Goal: Task Accomplishment & Management: Use online tool/utility

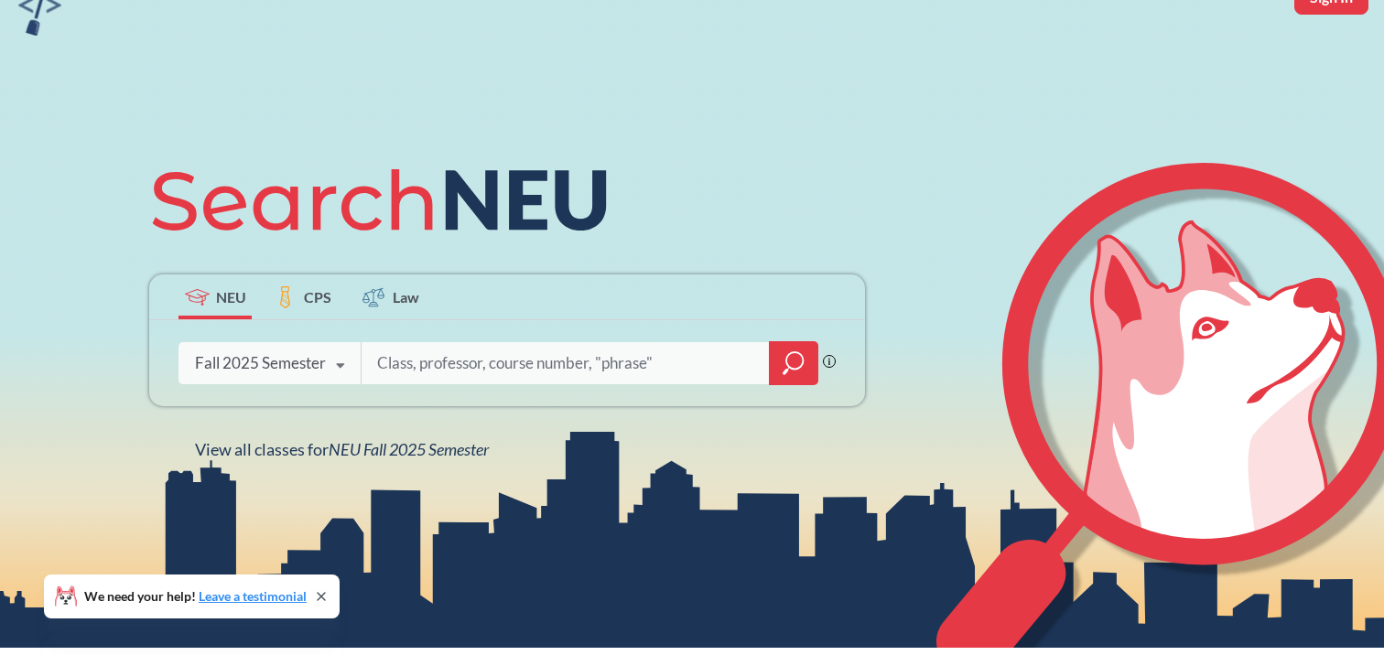
scroll to position [93, 0]
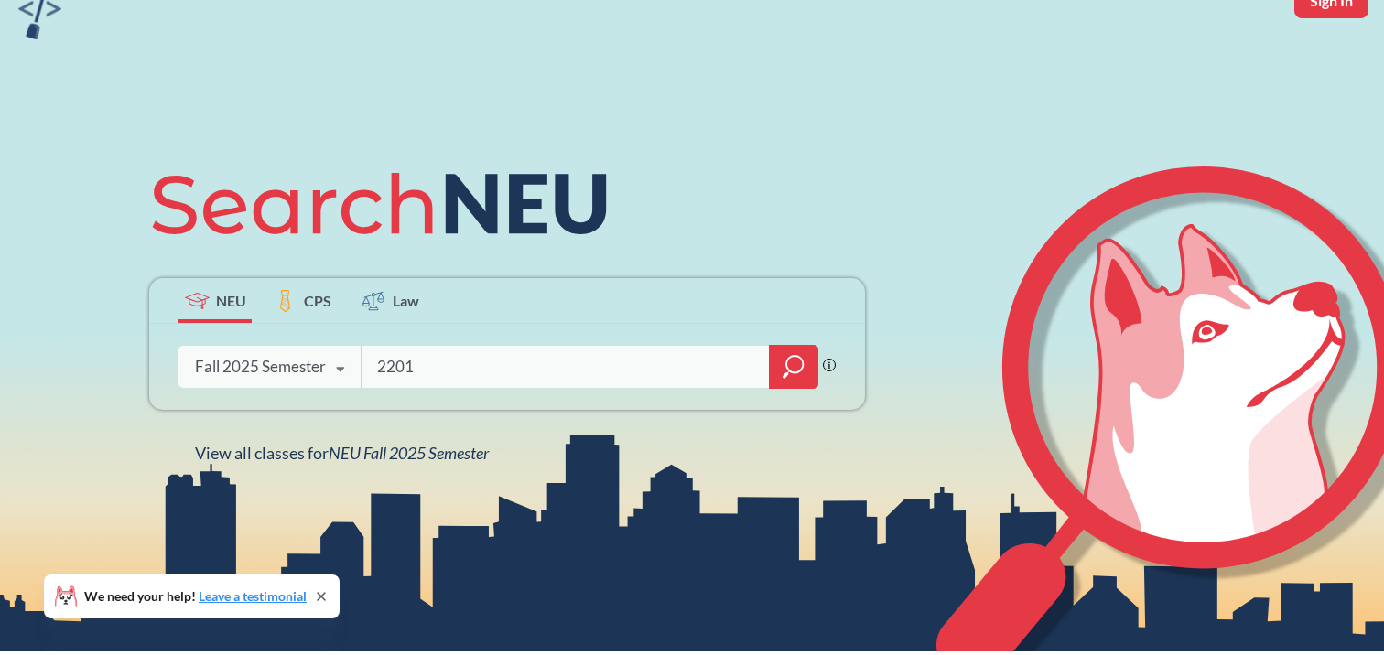
type input "2201"
click at [789, 374] on icon "magnifying glass" at bounding box center [794, 367] width 22 height 26
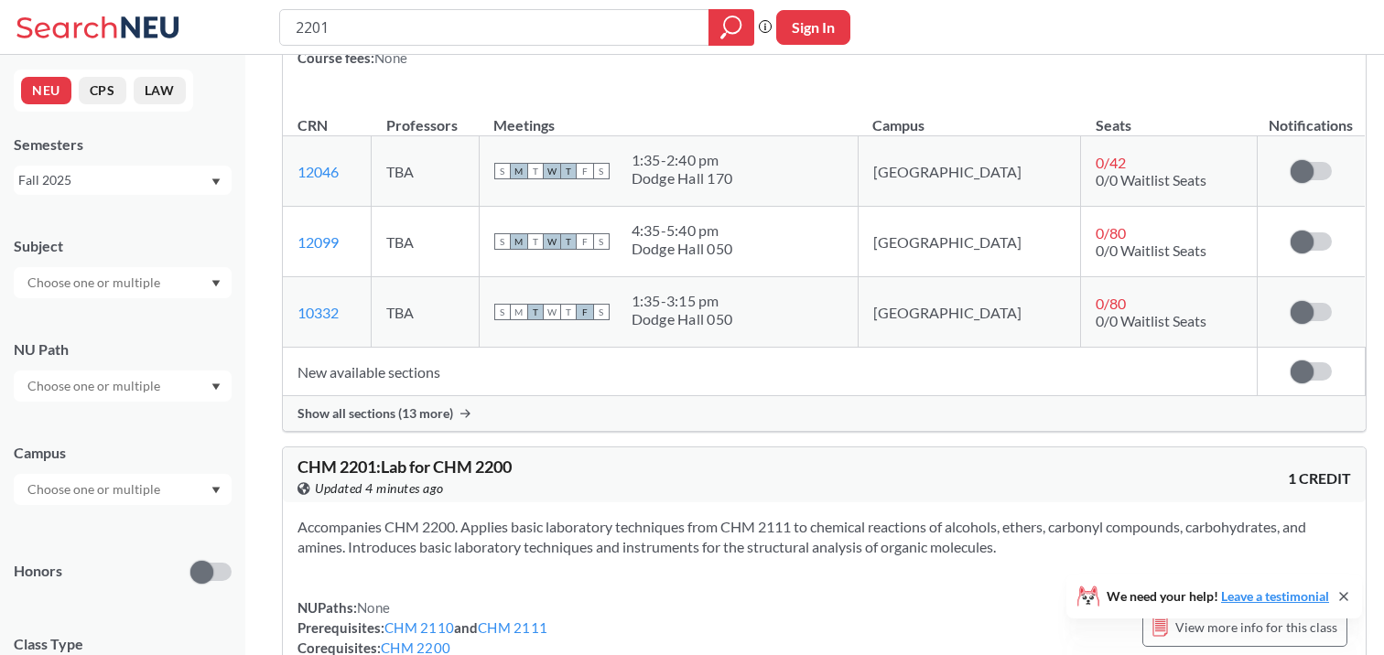
scroll to position [305, 0]
click at [405, 428] on div "Show all sections (13 more)" at bounding box center [824, 411] width 1083 height 35
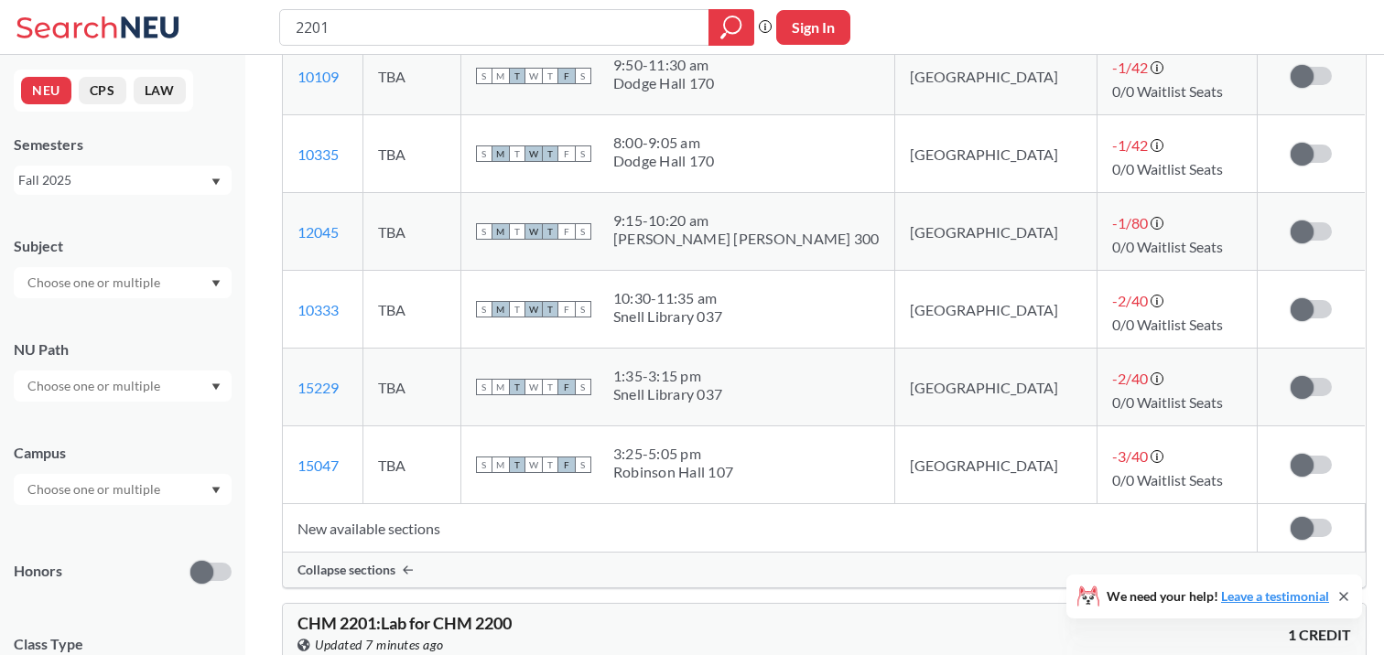
scroll to position [1139, 0]
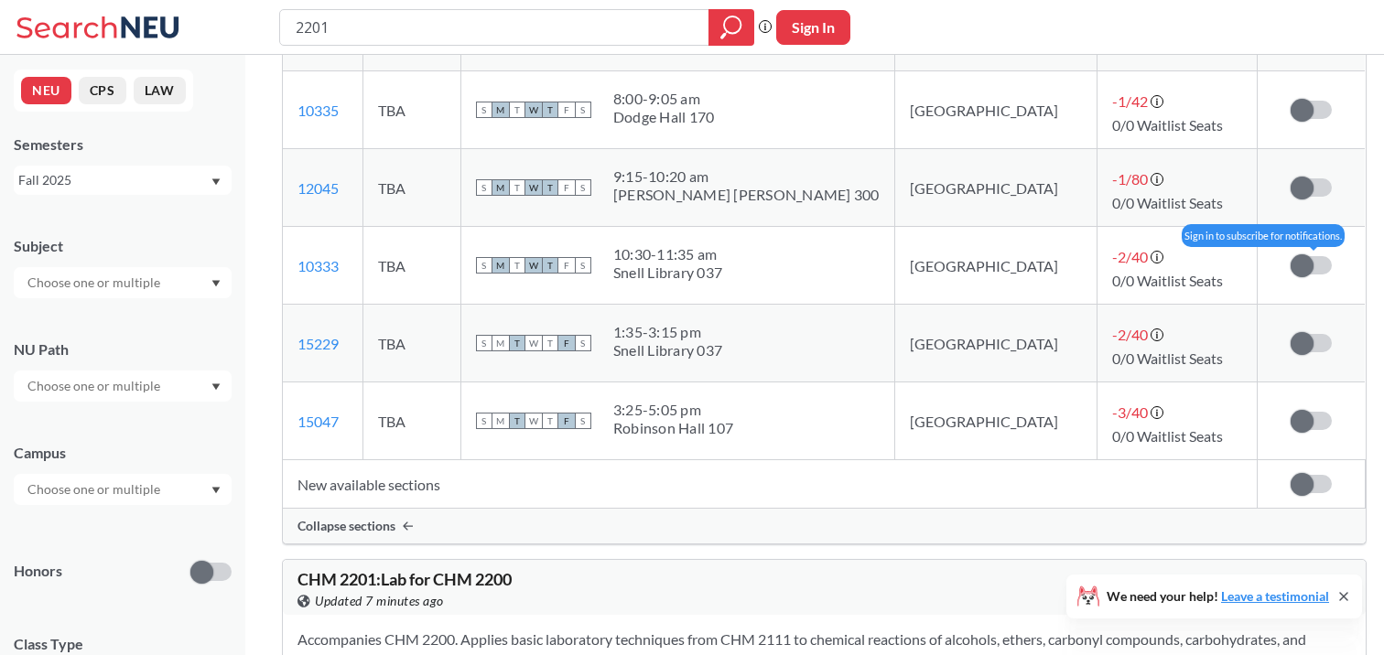
click at [1290, 265] on span at bounding box center [1301, 265] width 23 height 23
click at [1290, 256] on input "checkbox" at bounding box center [1290, 256] width 0 height 0
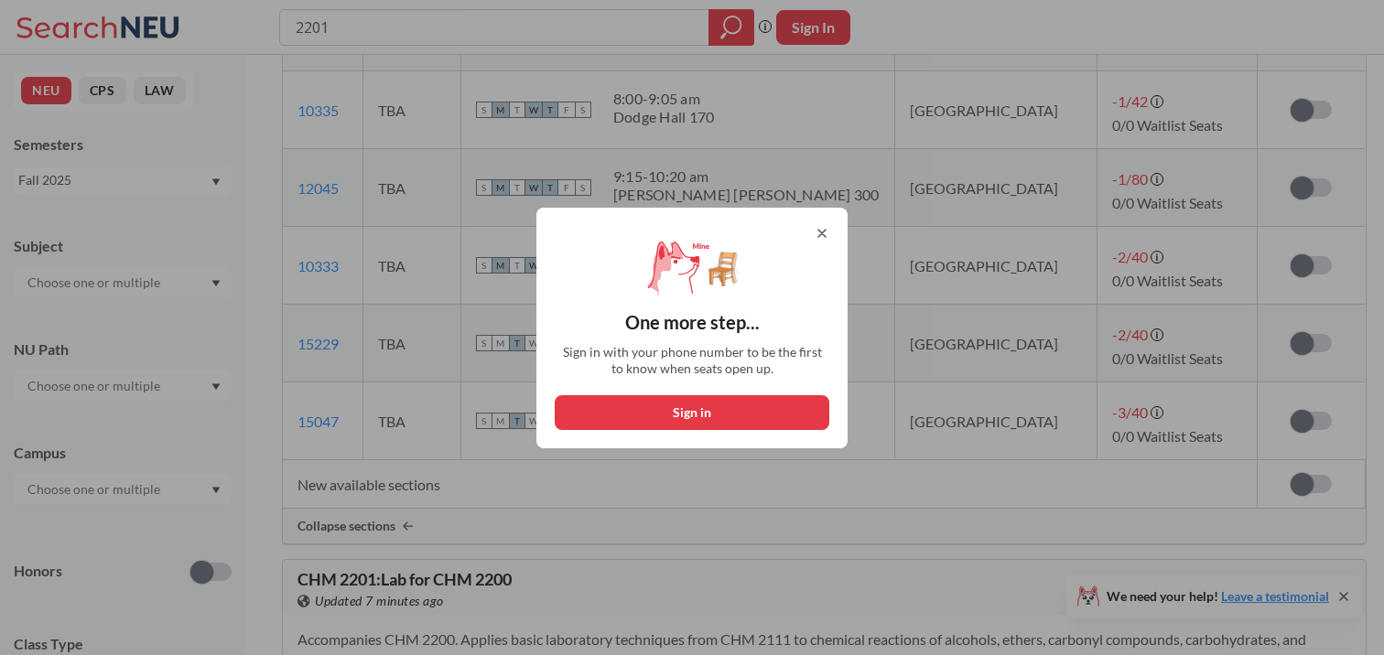
click at [759, 418] on button "Sign in" at bounding box center [692, 412] width 275 height 35
select select "US"
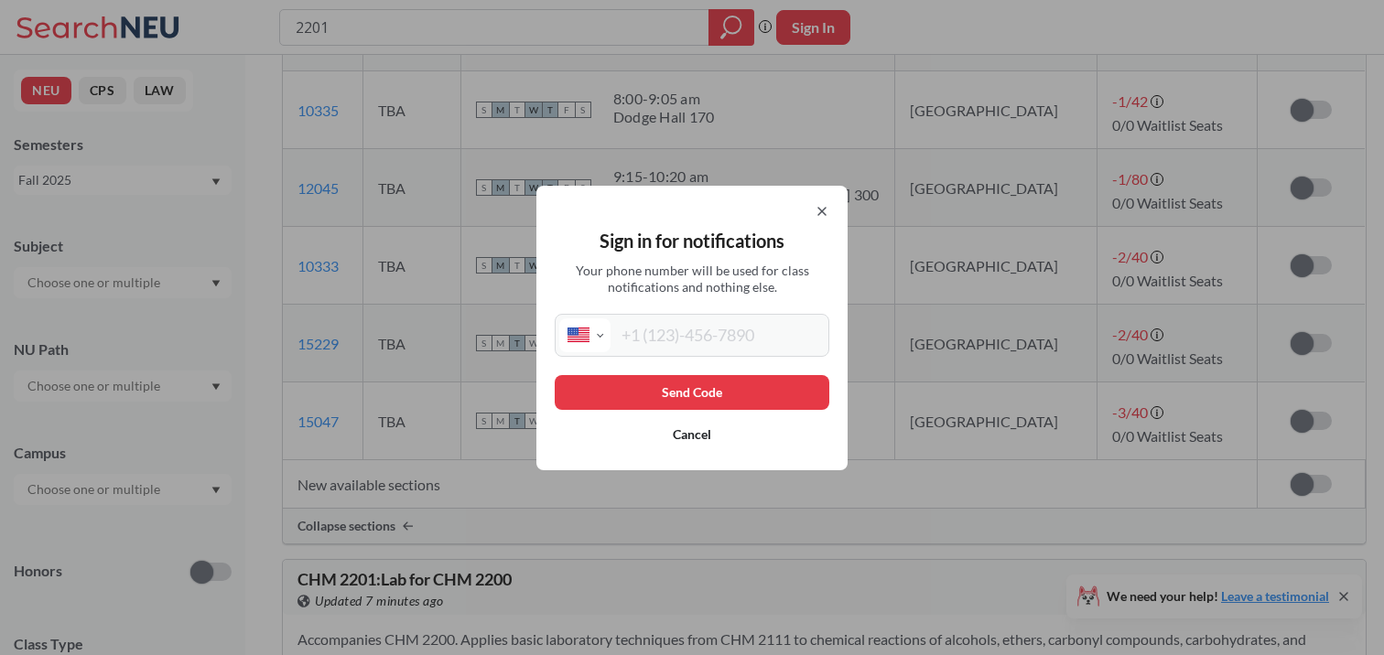
click at [741, 339] on input "tel" at bounding box center [717, 335] width 214 height 34
type input "[PHONE_NUMBER]"
click at [734, 394] on button "Send Code" at bounding box center [692, 392] width 275 height 35
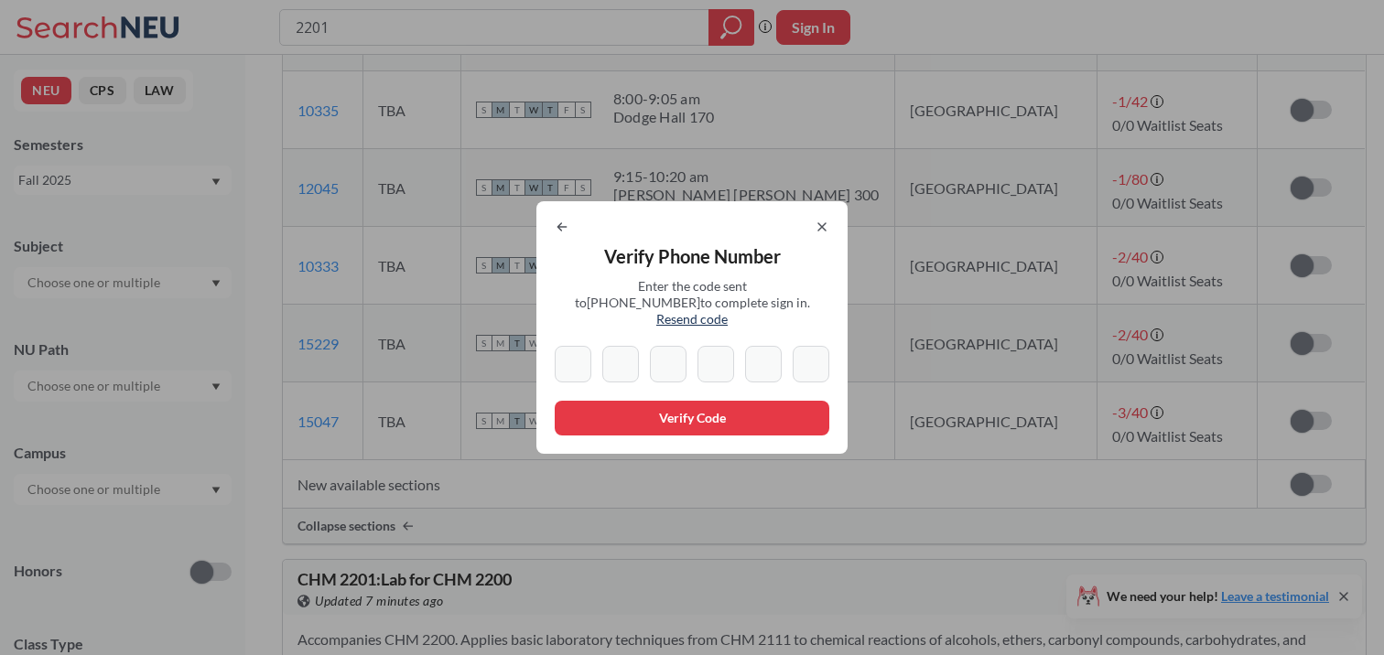
type input "9"
type input "5"
type input "2"
type input "7"
type input "1"
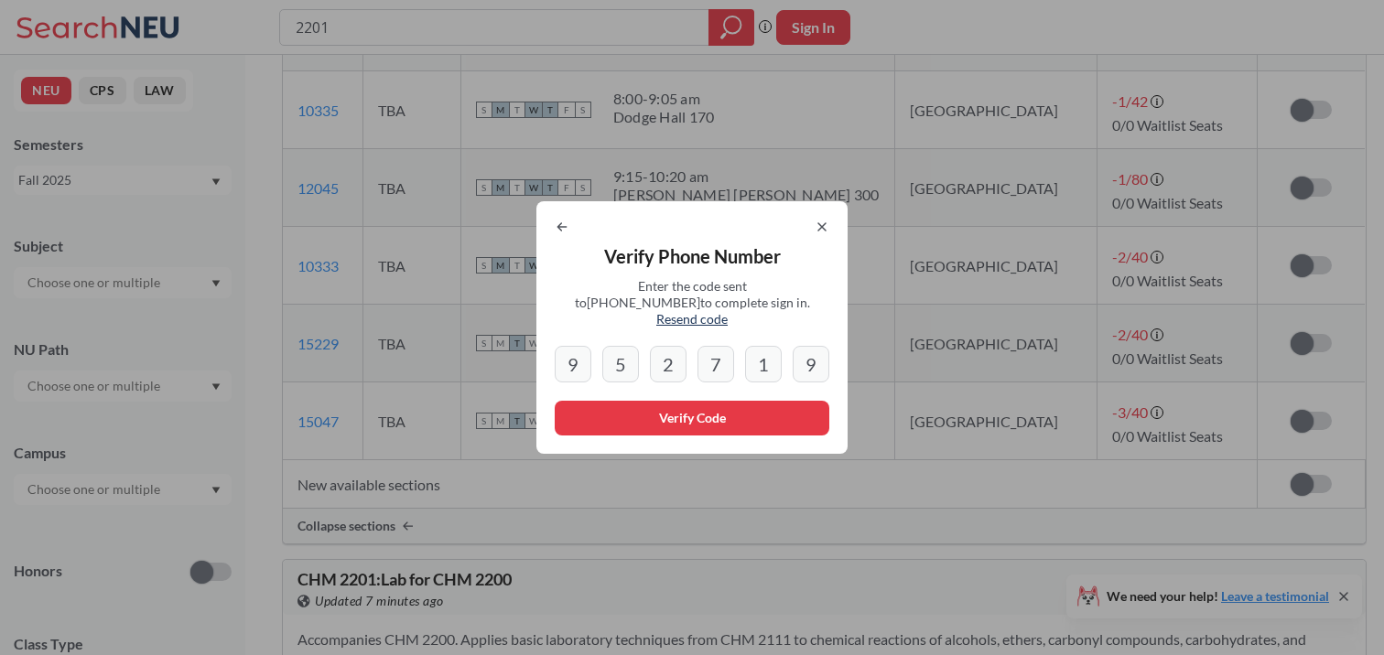
type input "9"
click at [723, 401] on button "Verify Code" at bounding box center [692, 418] width 275 height 35
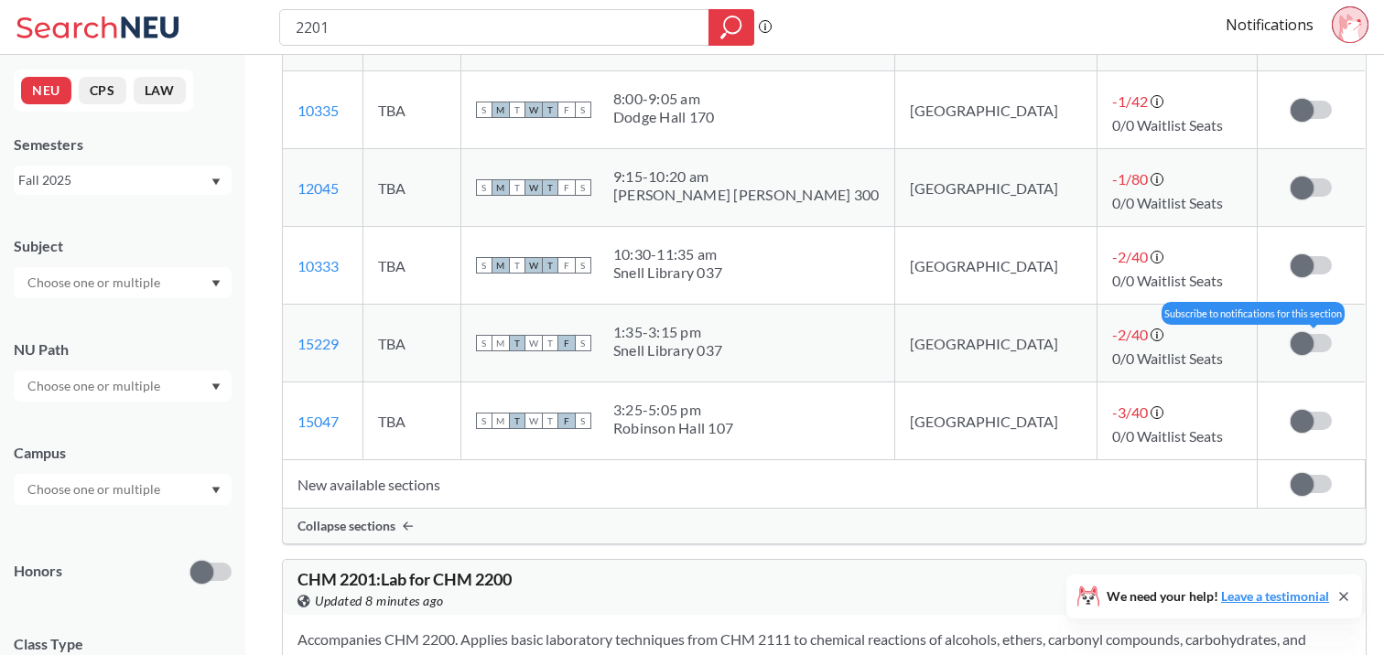
click at [1290, 350] on span at bounding box center [1301, 343] width 23 height 23
click at [1290, 334] on input "checkbox" at bounding box center [1290, 334] width 0 height 0
click at [1310, 343] on span at bounding box center [1320, 343] width 23 height 23
click at [1290, 334] on input "checkbox" at bounding box center [1290, 334] width 0 height 0
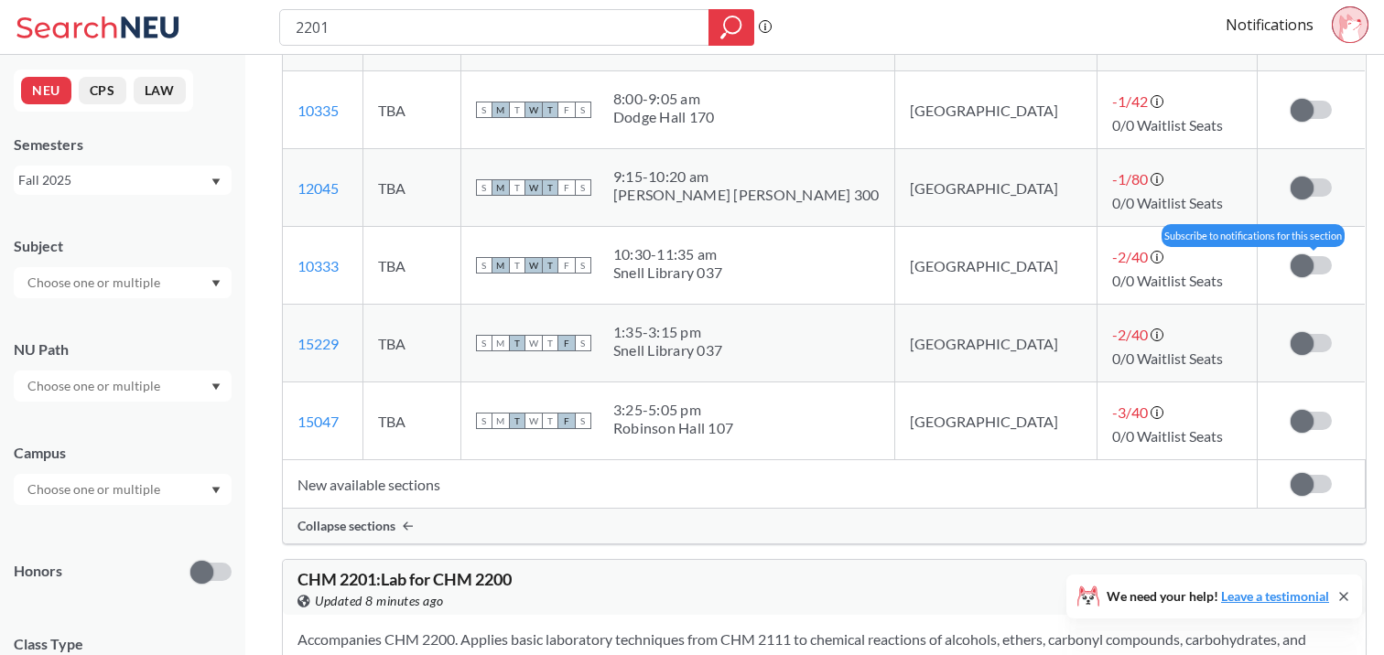
click at [1293, 270] on span at bounding box center [1301, 265] width 23 height 23
click at [1290, 256] on input "checkbox" at bounding box center [1290, 256] width 0 height 0
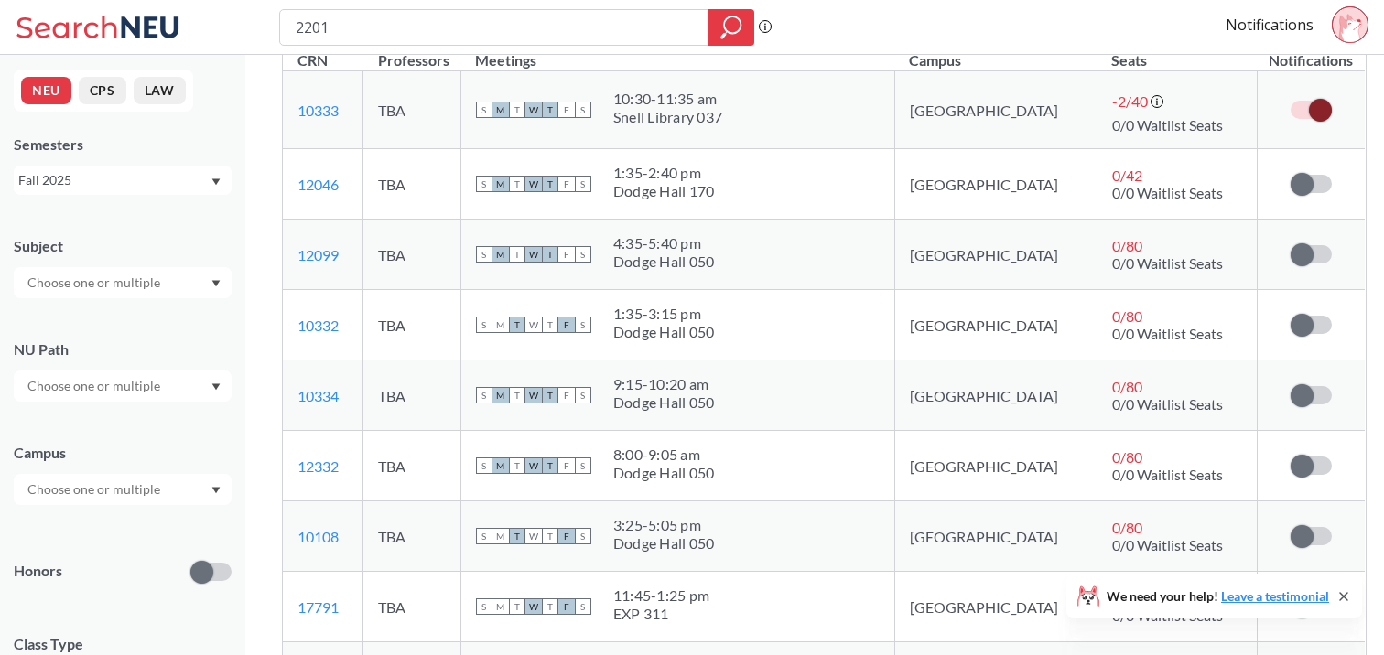
scroll to position [379, 0]
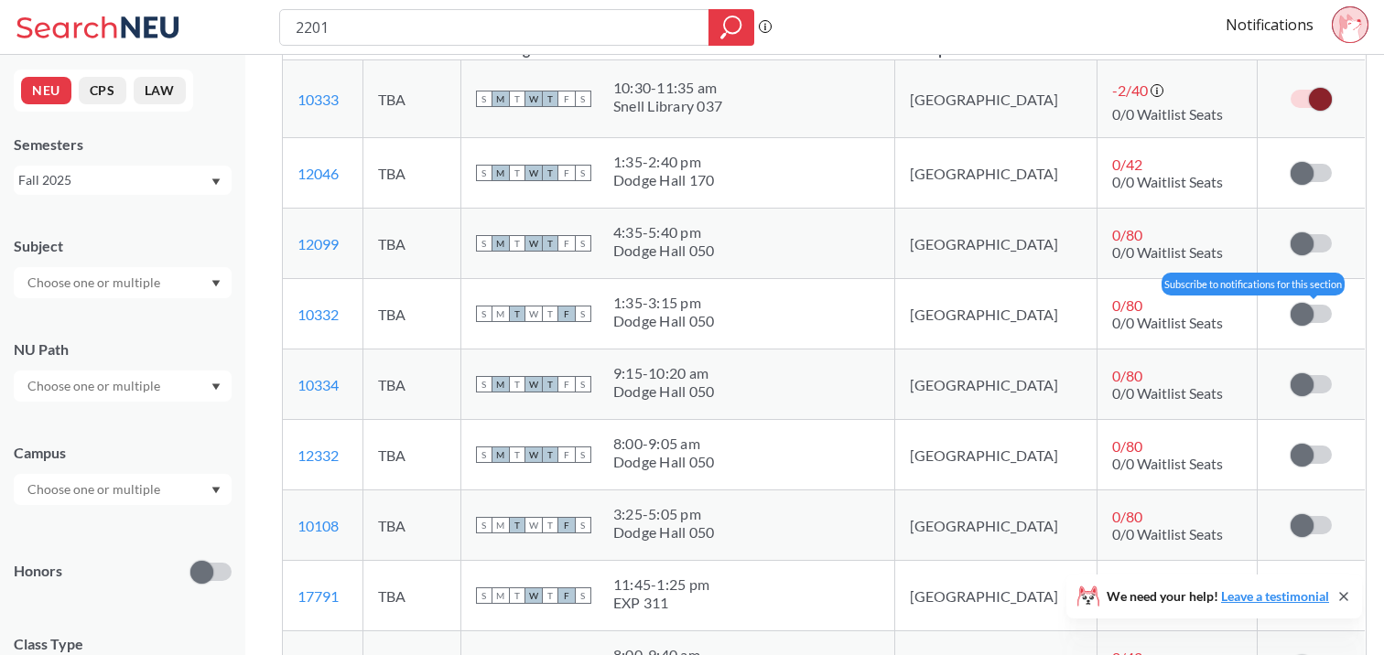
click at [1296, 314] on label at bounding box center [1310, 314] width 41 height 18
click at [1290, 305] on input "checkbox" at bounding box center [1290, 305] width 0 height 0
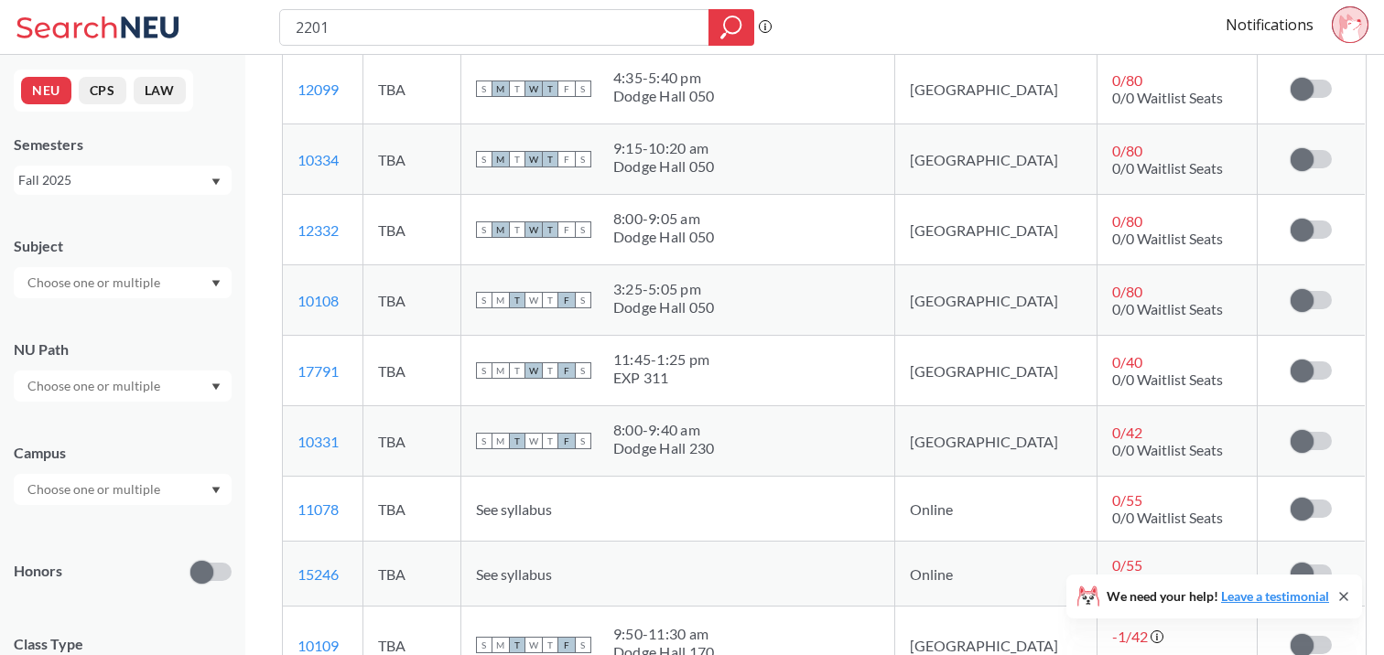
scroll to position [600, 0]
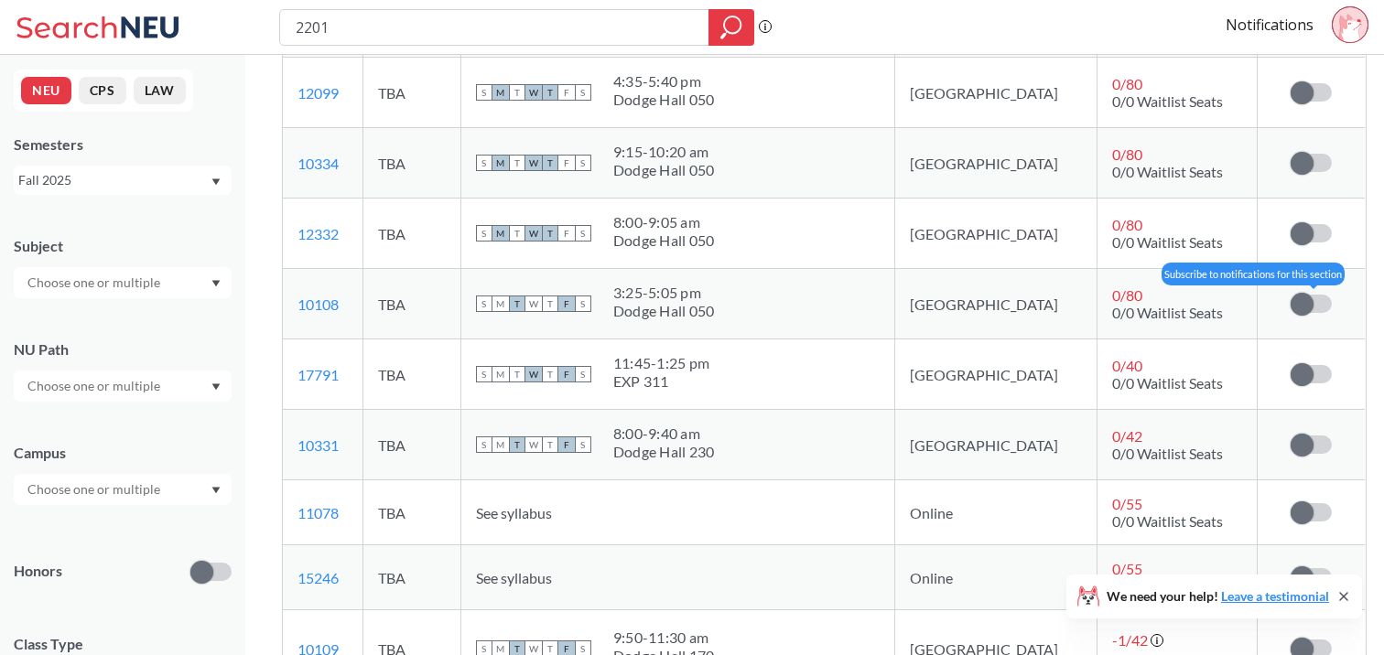
click at [1290, 298] on span at bounding box center [1301, 304] width 23 height 23
click at [1290, 295] on input "checkbox" at bounding box center [1290, 295] width 0 height 0
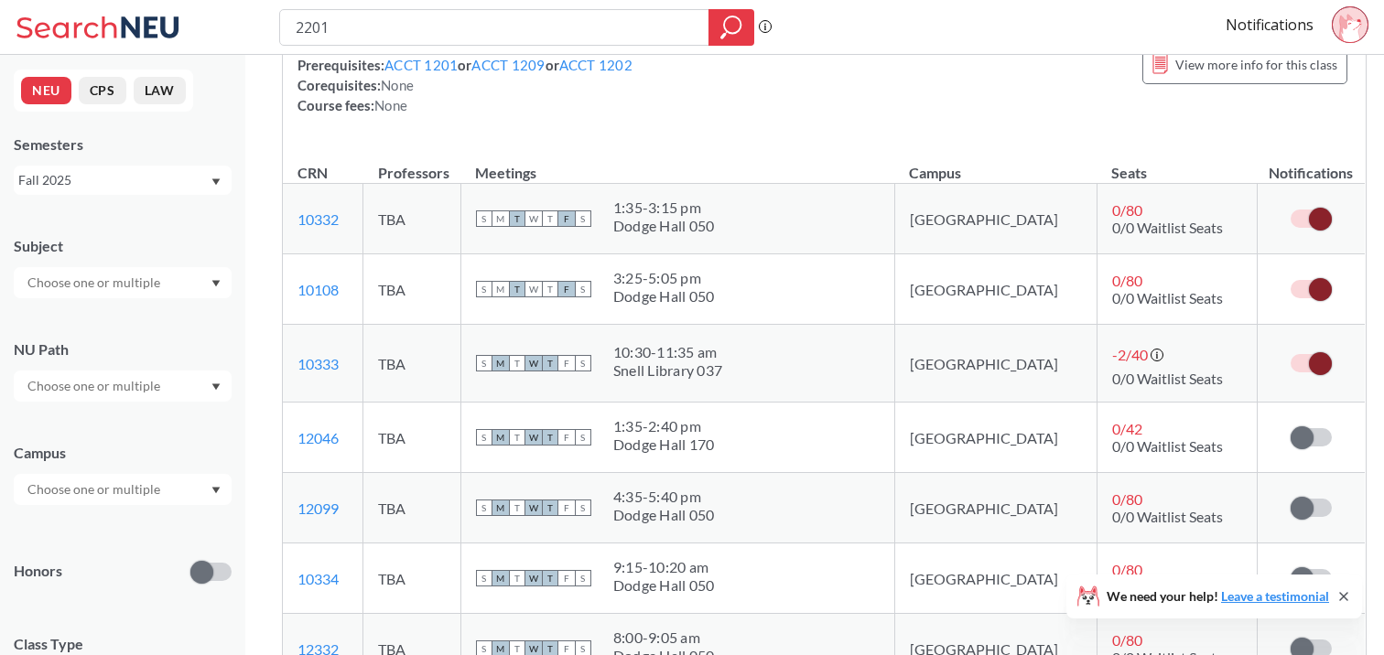
scroll to position [279, 0]
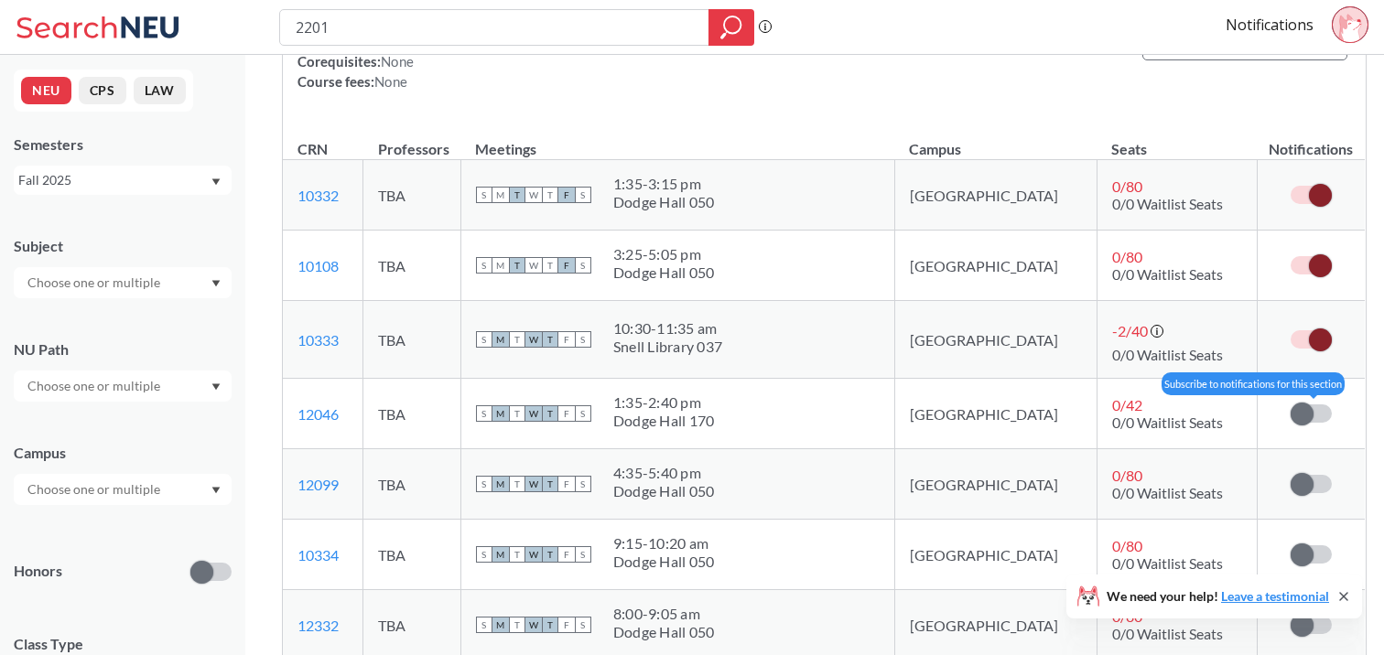
click at [1290, 416] on span at bounding box center [1301, 414] width 23 height 23
click at [1290, 405] on input "checkbox" at bounding box center [1290, 405] width 0 height 0
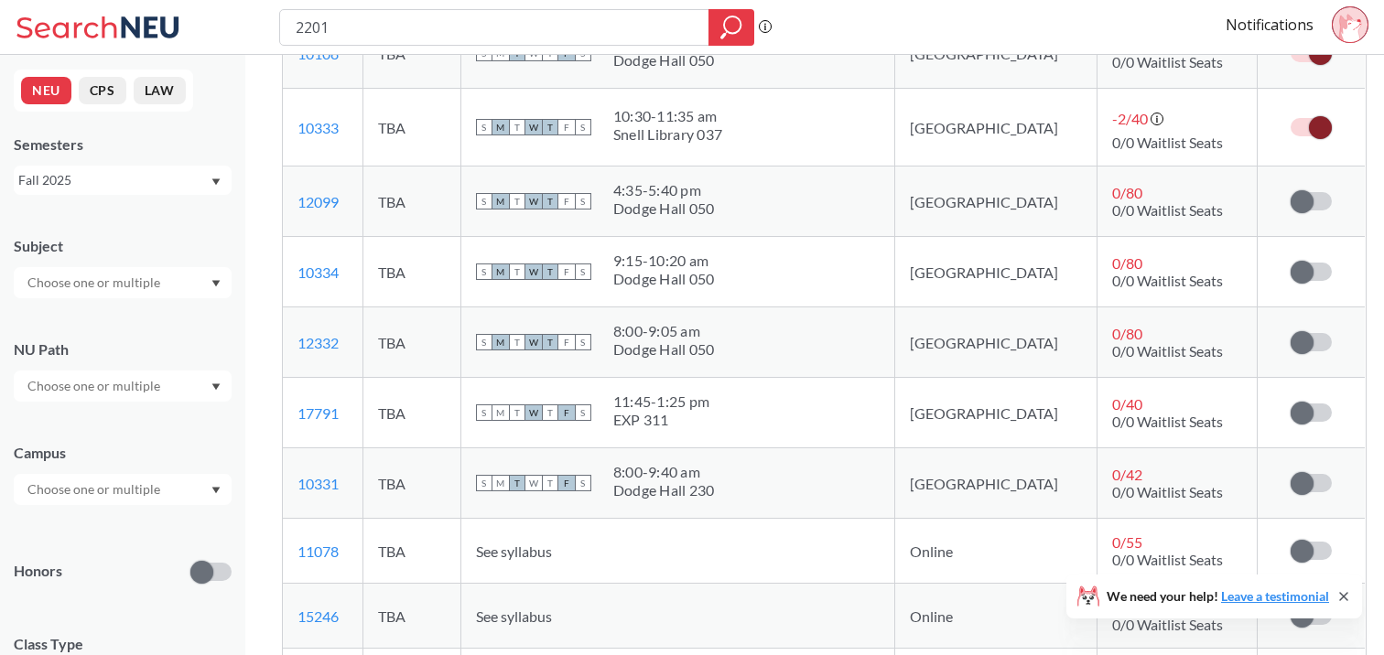
scroll to position [558, 0]
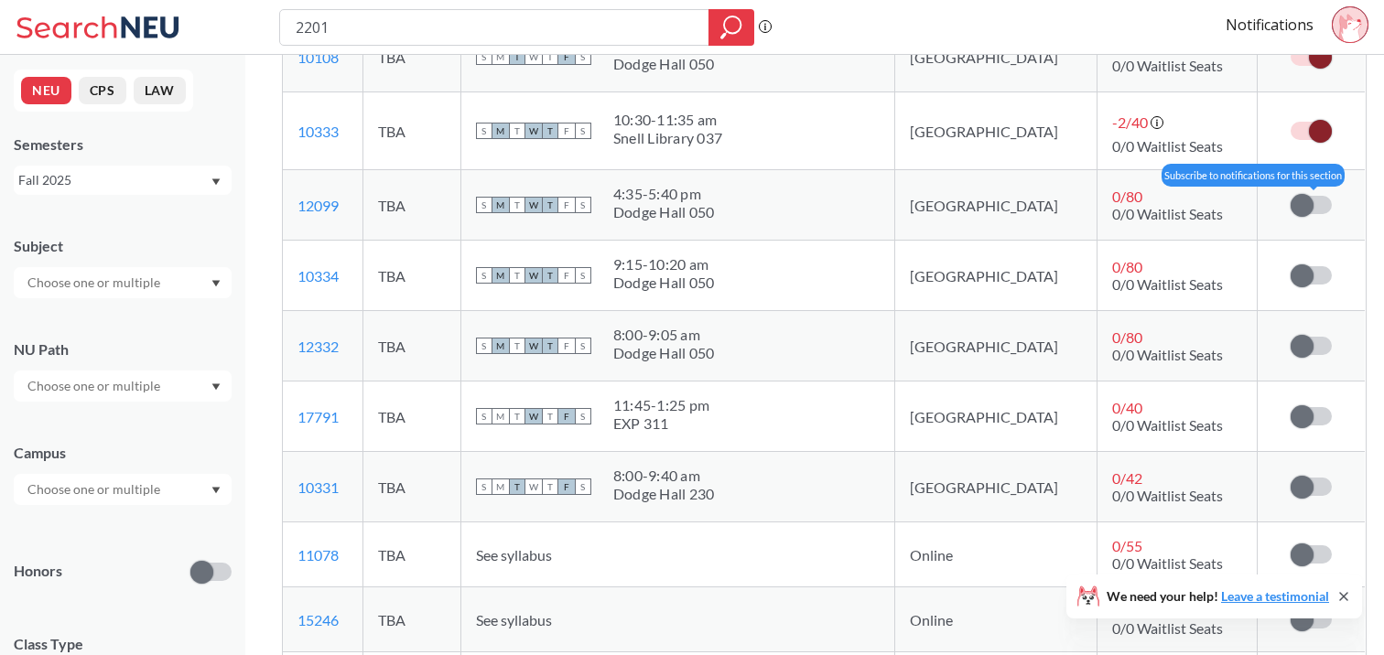
click at [1290, 200] on span at bounding box center [1301, 205] width 23 height 23
click at [1290, 196] on input "checkbox" at bounding box center [1290, 196] width 0 height 0
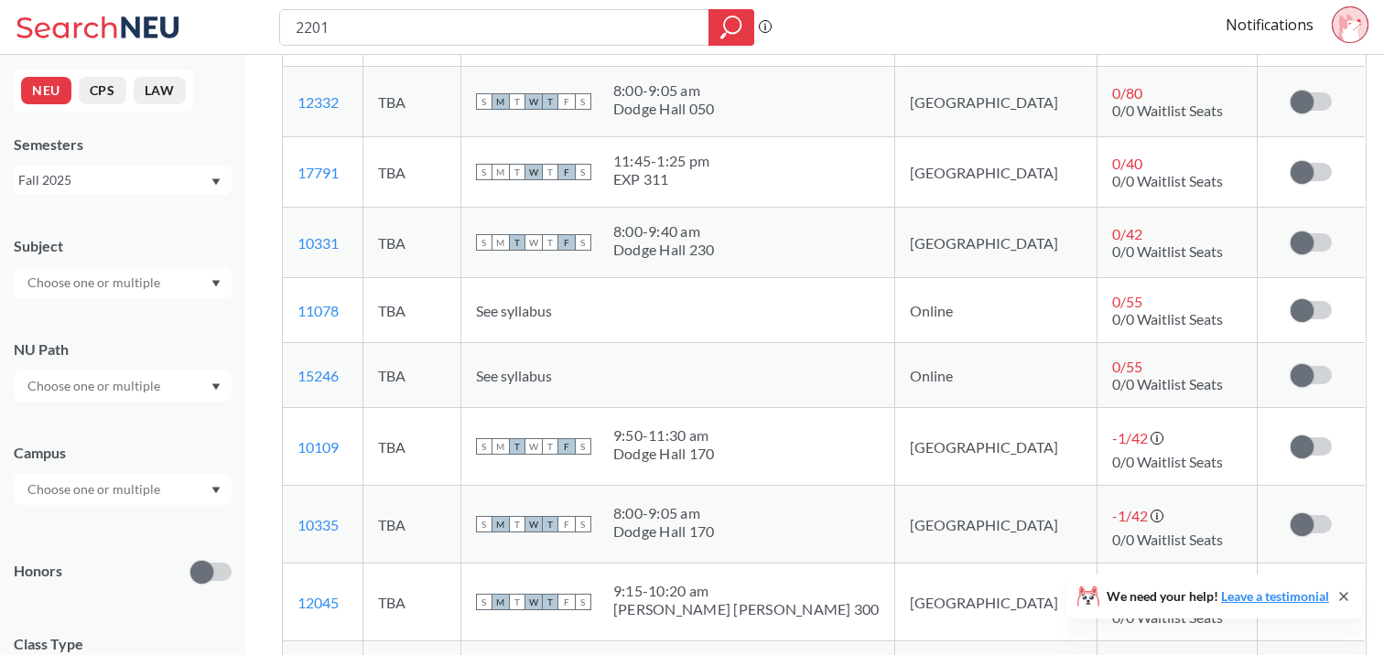
scroll to position [813, 0]
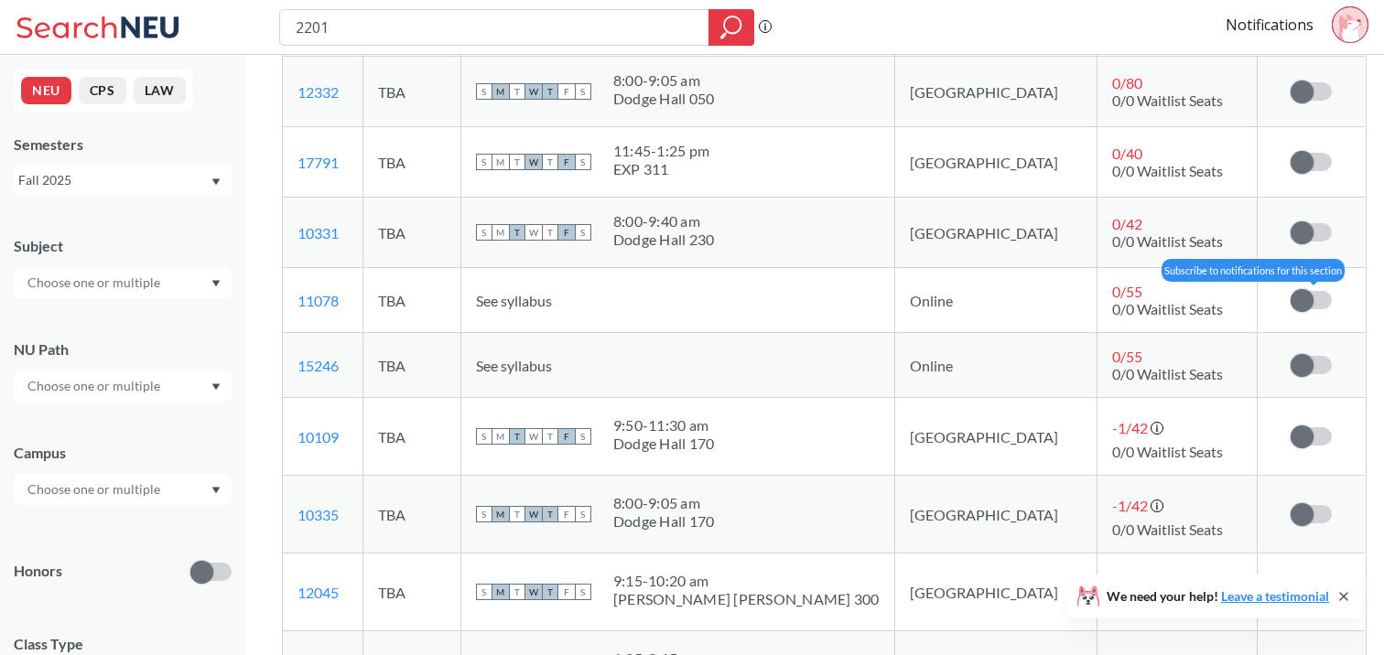
click at [1290, 301] on span at bounding box center [1301, 300] width 23 height 23
click at [1290, 291] on input "checkbox" at bounding box center [1290, 291] width 0 height 0
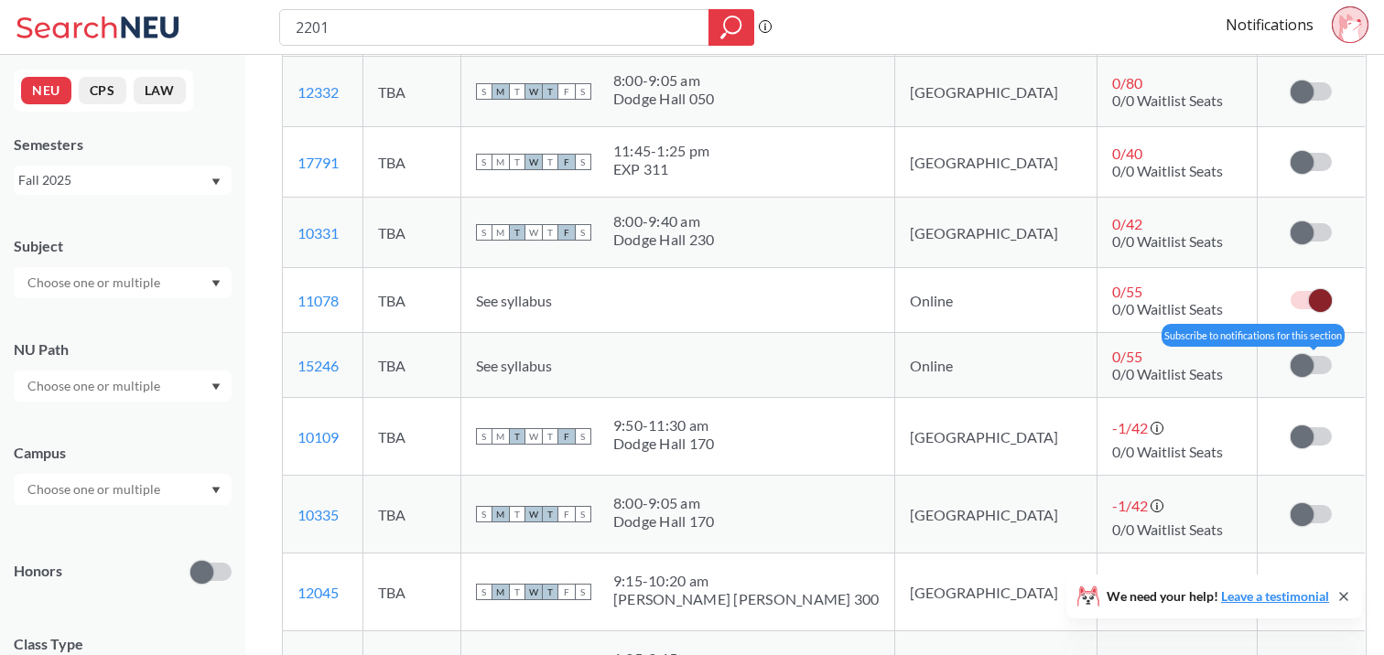
click at [1290, 365] on span at bounding box center [1301, 365] width 23 height 23
click at [1290, 356] on input "checkbox" at bounding box center [1290, 356] width 0 height 0
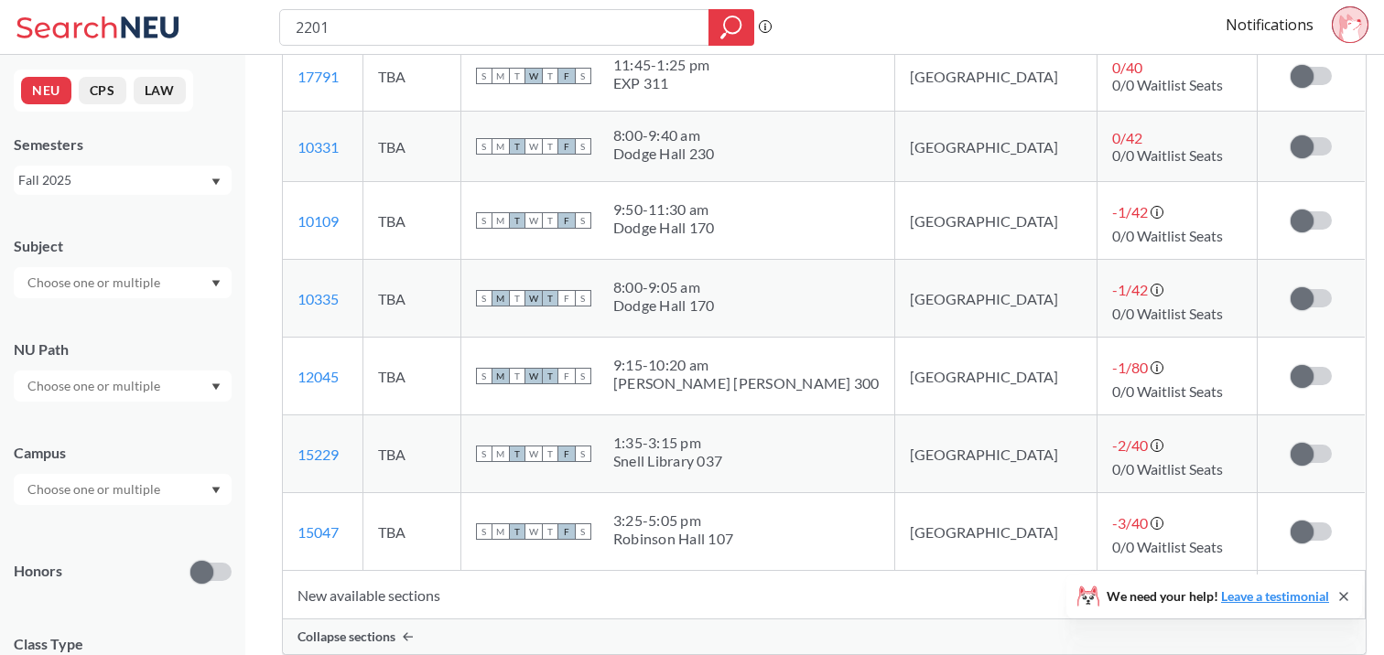
scroll to position [1031, 0]
click at [1291, 524] on span at bounding box center [1301, 530] width 23 height 23
click at [1290, 521] on input "checkbox" at bounding box center [1290, 521] width 0 height 0
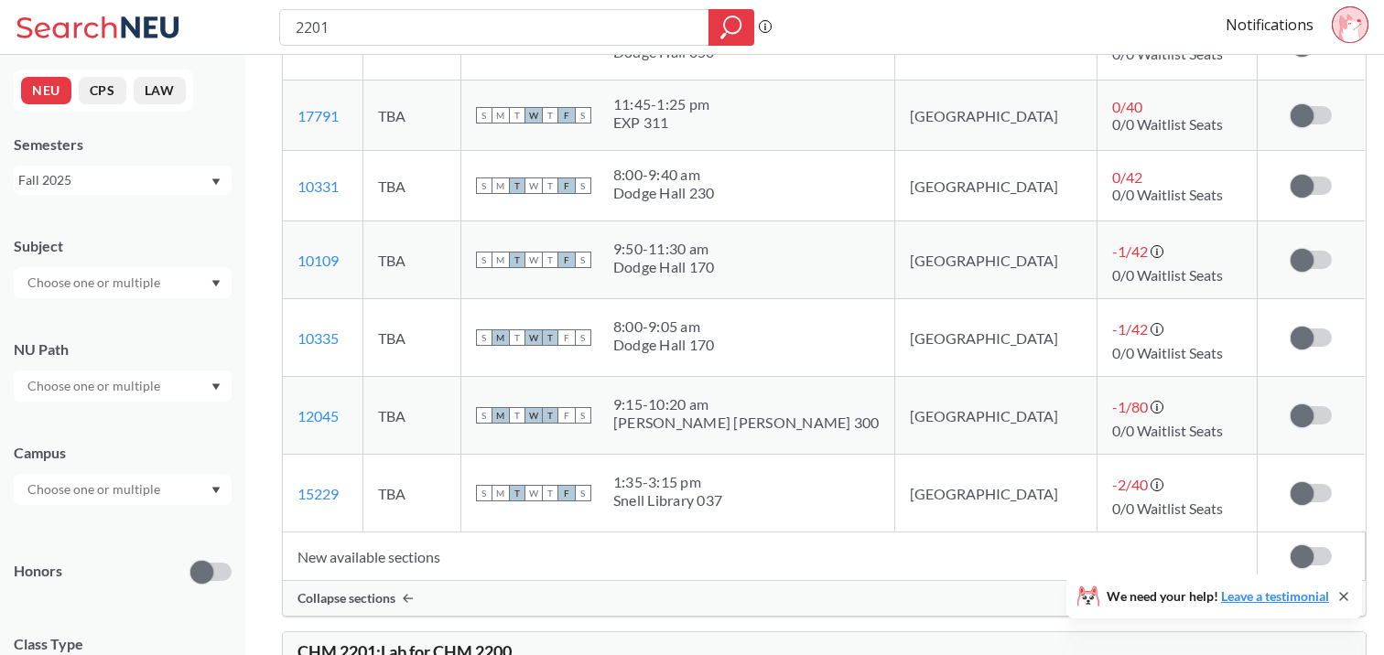
scroll to position [1070, 0]
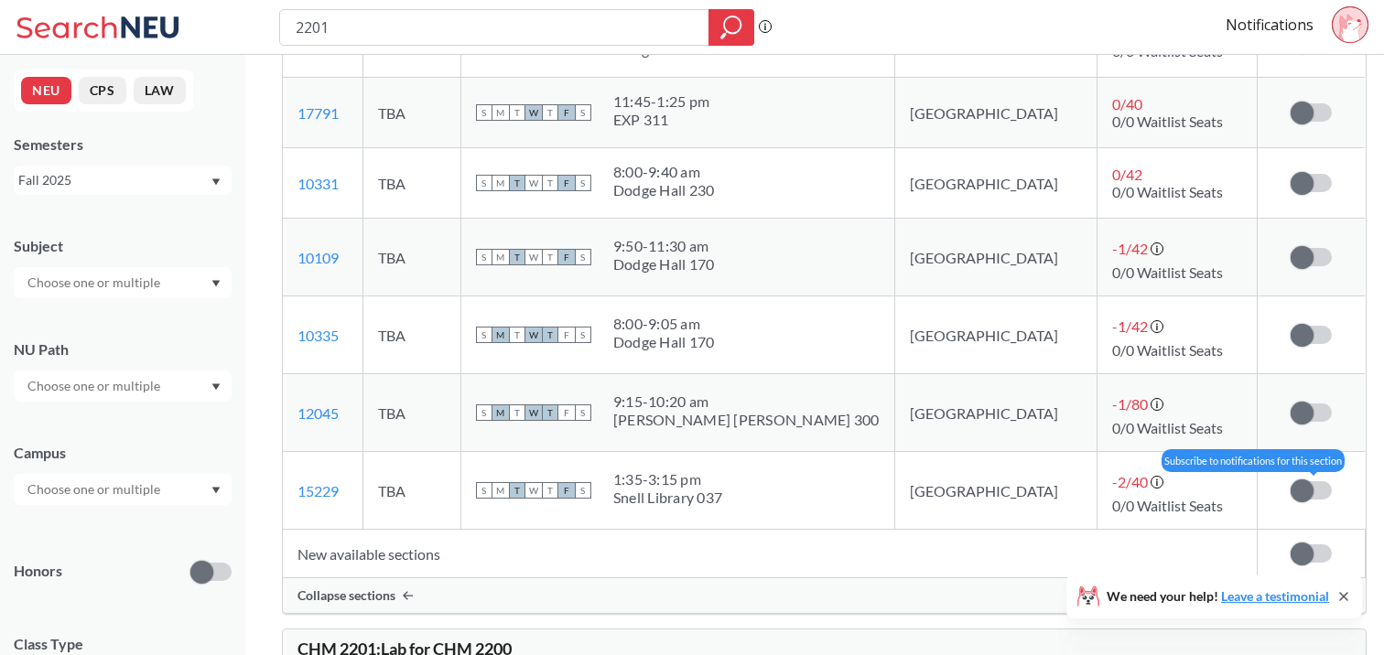
click at [1290, 491] on span at bounding box center [1301, 491] width 23 height 23
click at [1290, 481] on input "checkbox" at bounding box center [1290, 481] width 0 height 0
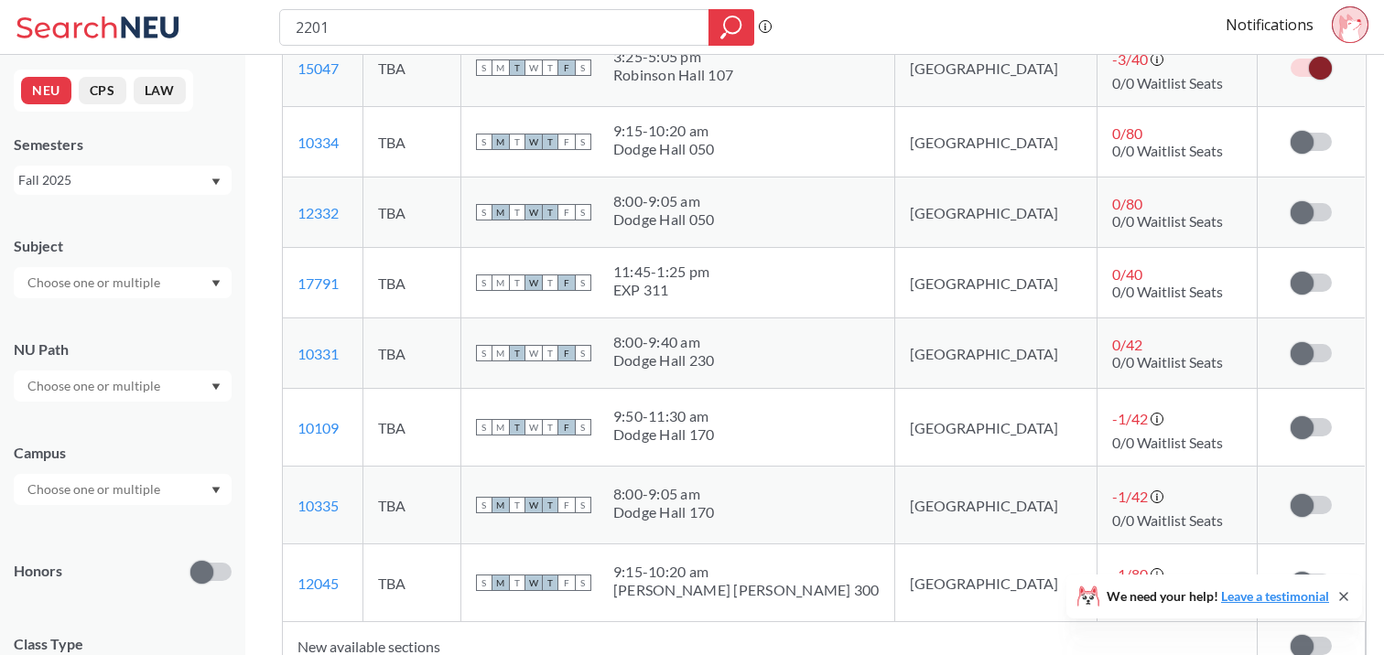
scroll to position [986, 0]
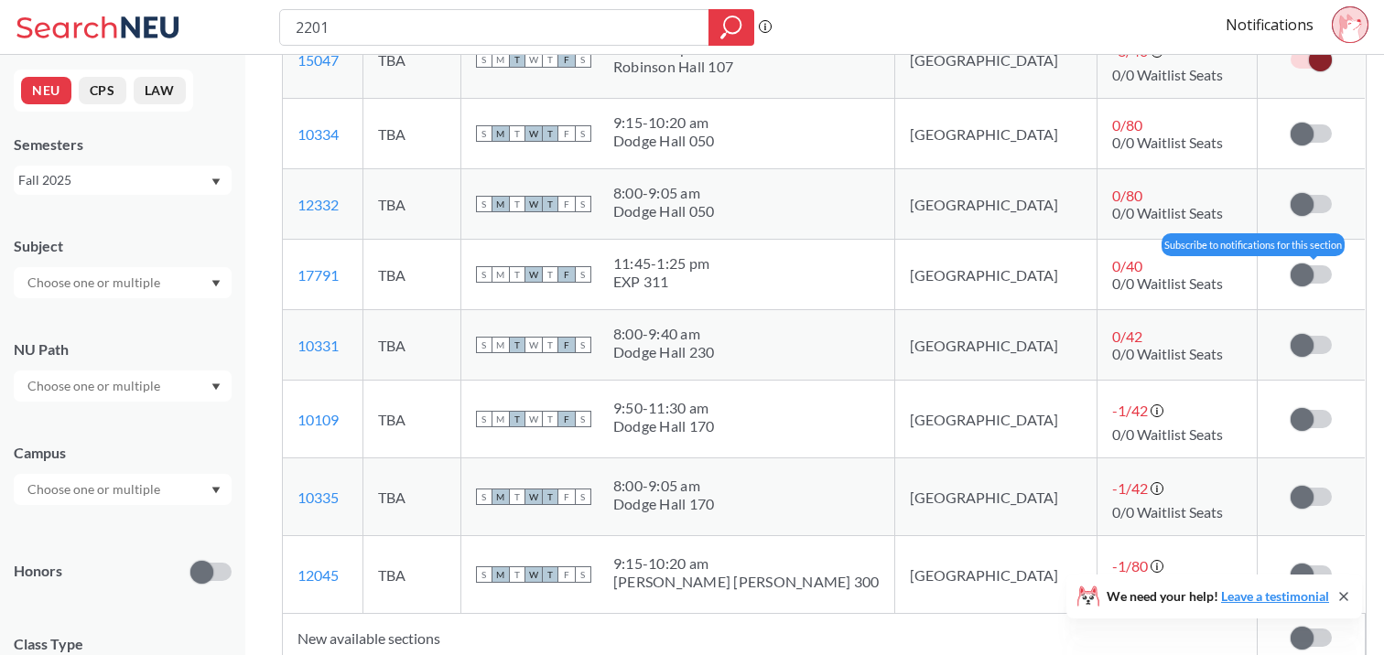
click at [1290, 270] on span at bounding box center [1301, 275] width 23 height 23
click at [1290, 265] on input "checkbox" at bounding box center [1290, 265] width 0 height 0
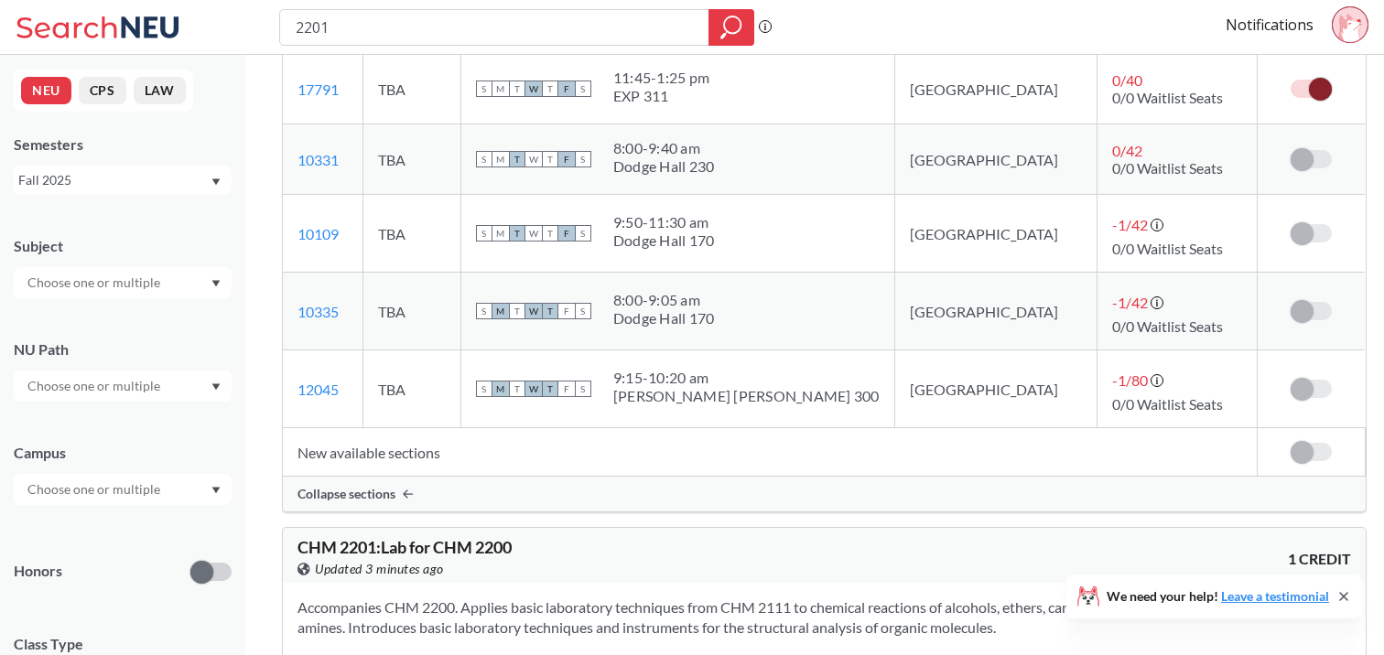
scroll to position [1175, 0]
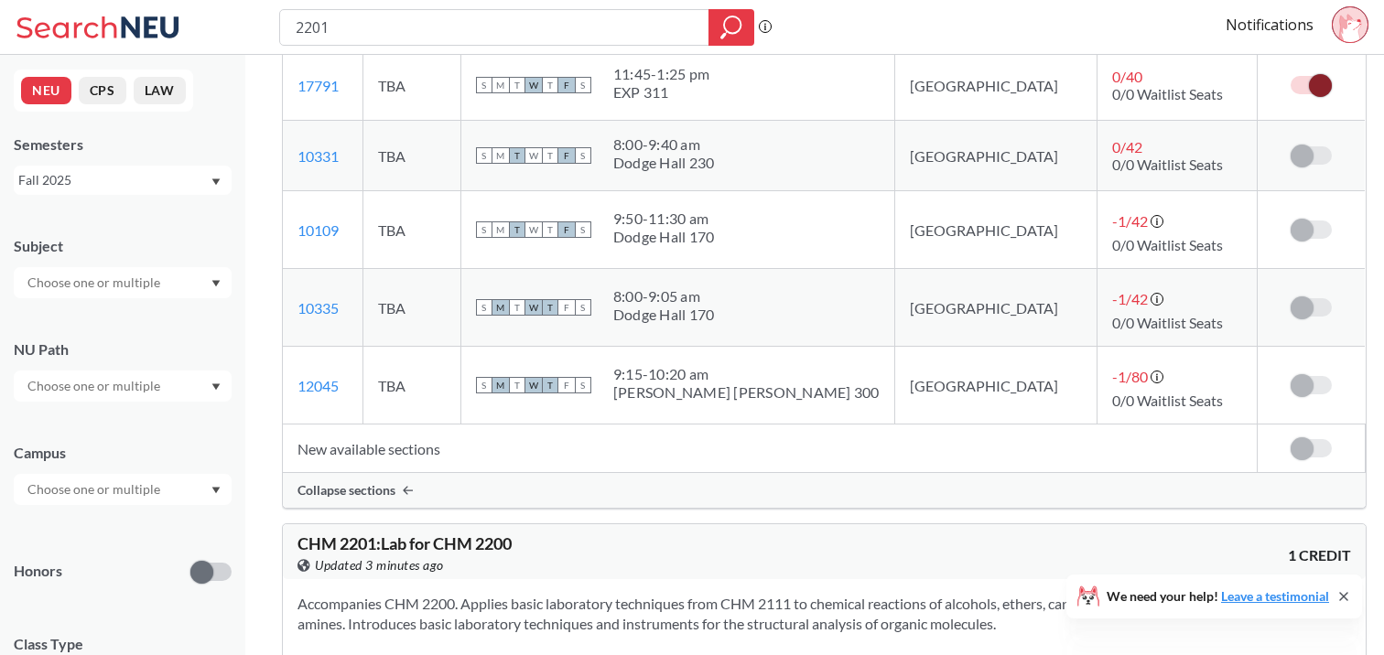
click at [1290, 452] on span at bounding box center [1301, 448] width 23 height 23
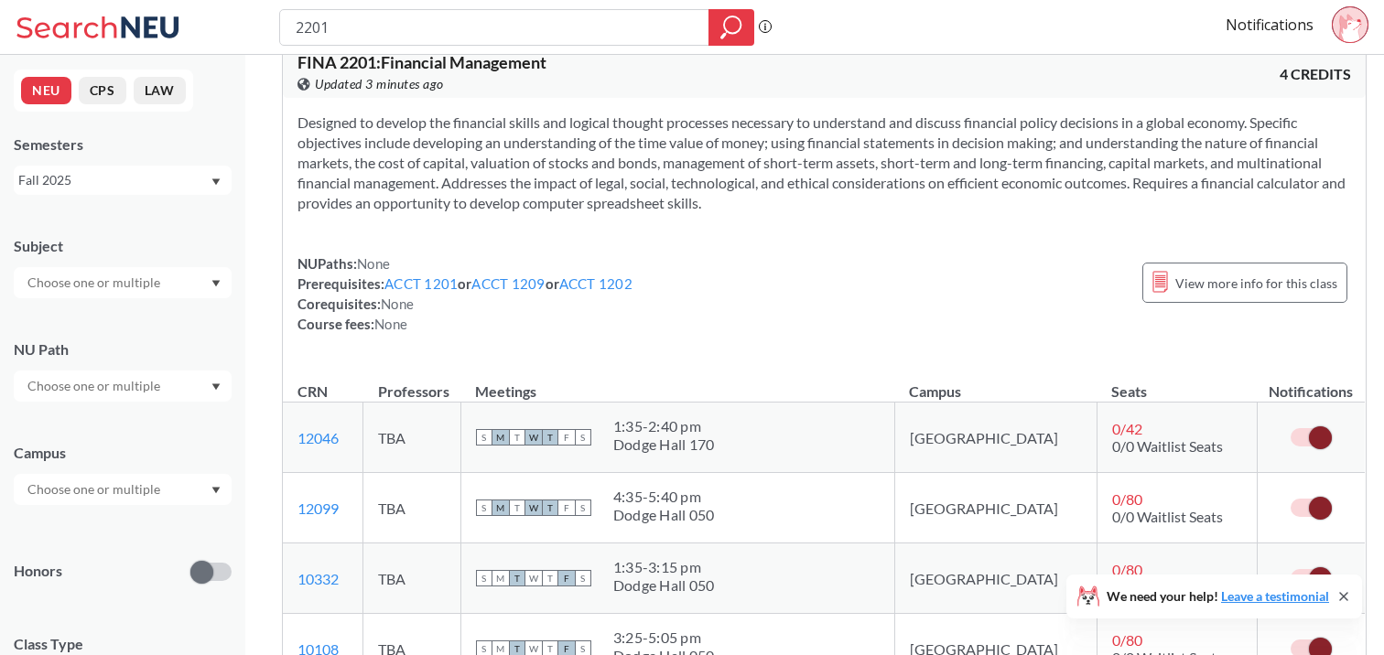
scroll to position [0, 0]
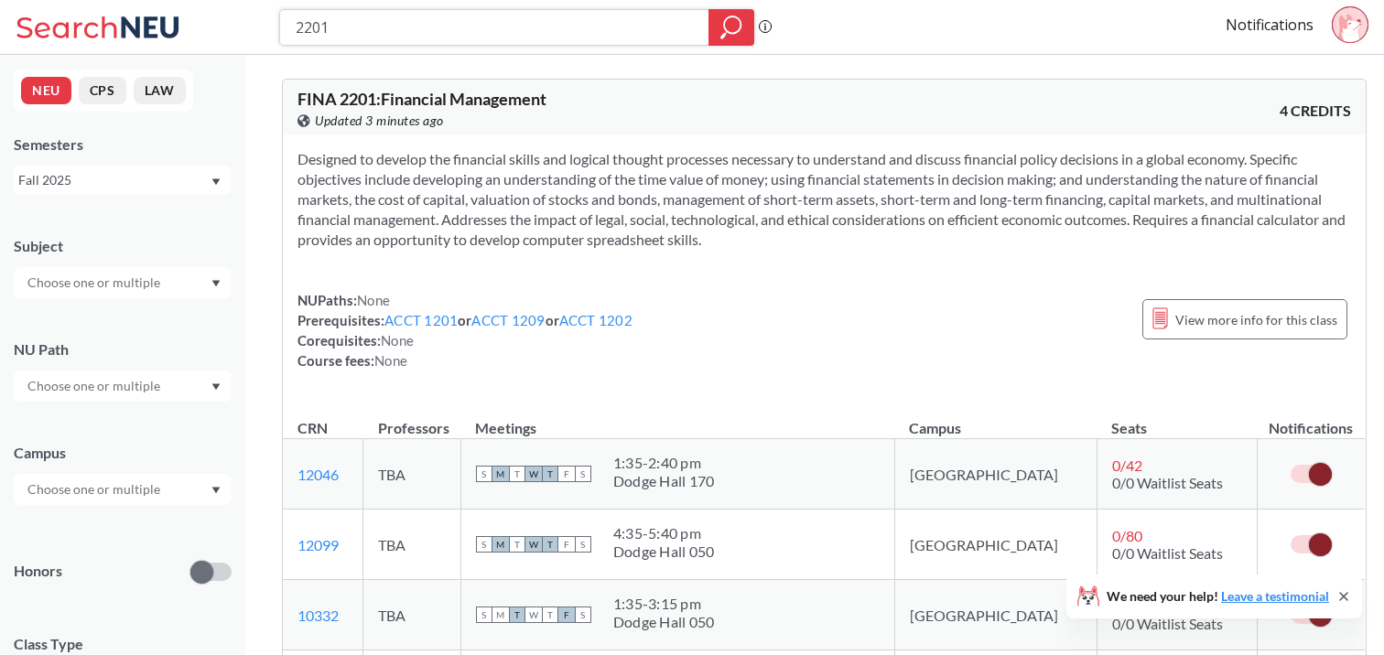
drag, startPoint x: 306, startPoint y: 28, endPoint x: 405, endPoint y: 29, distance: 98.8
click at [405, 29] on input "2201" at bounding box center [495, 27] width 402 height 31
type input "2301"
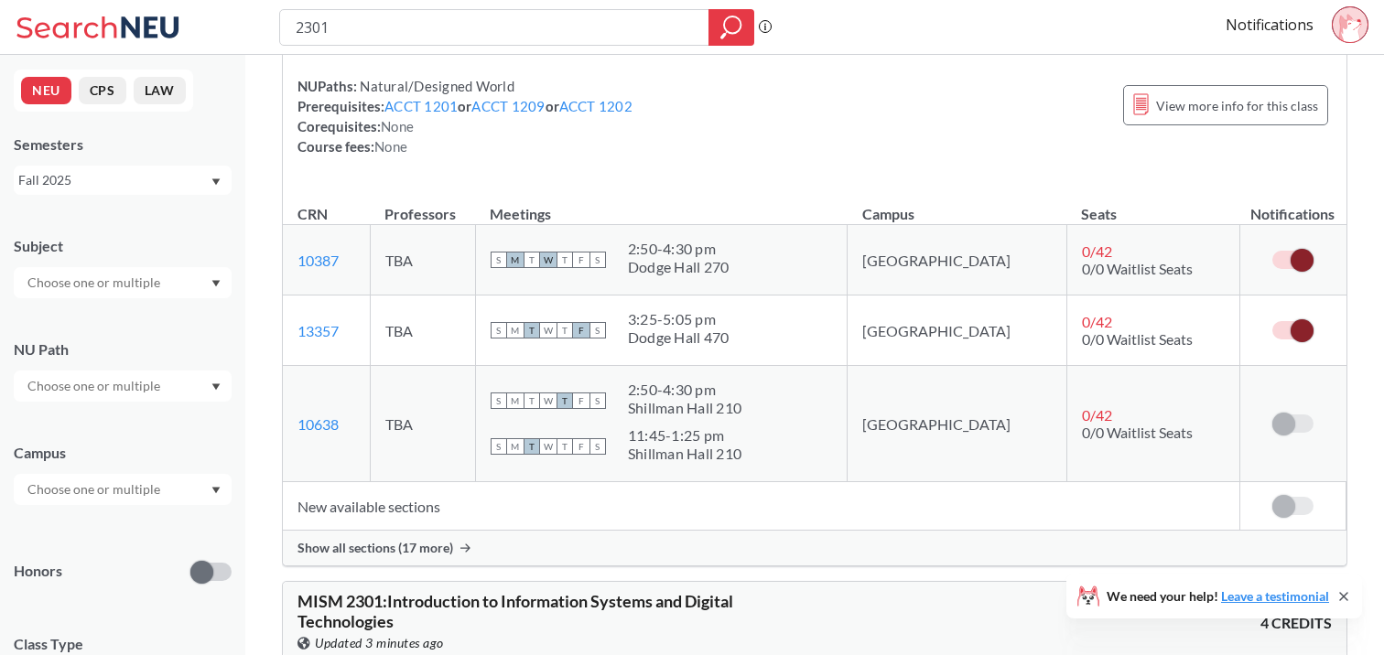
scroll to position [1796, 0]
click at [318, 509] on td "New available sections" at bounding box center [761, 505] width 956 height 49
click at [329, 547] on span "Show all sections (17 more)" at bounding box center [375, 547] width 156 height 16
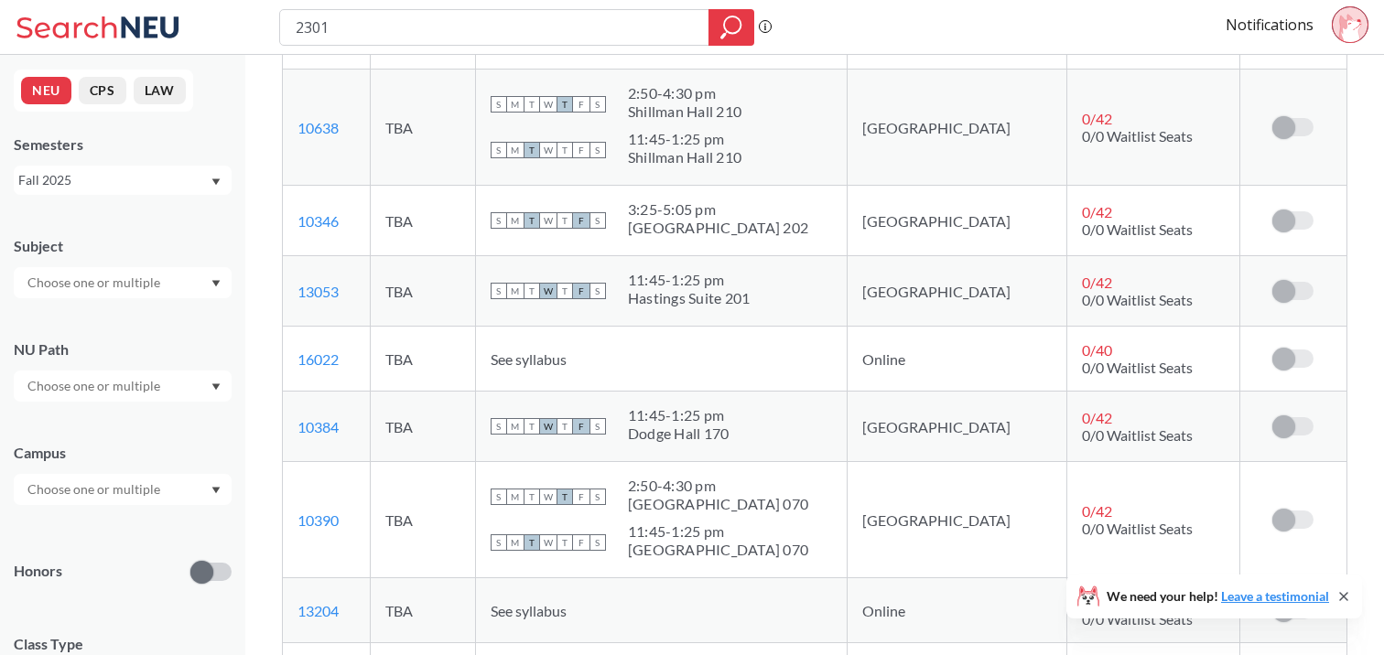
scroll to position [1319, 0]
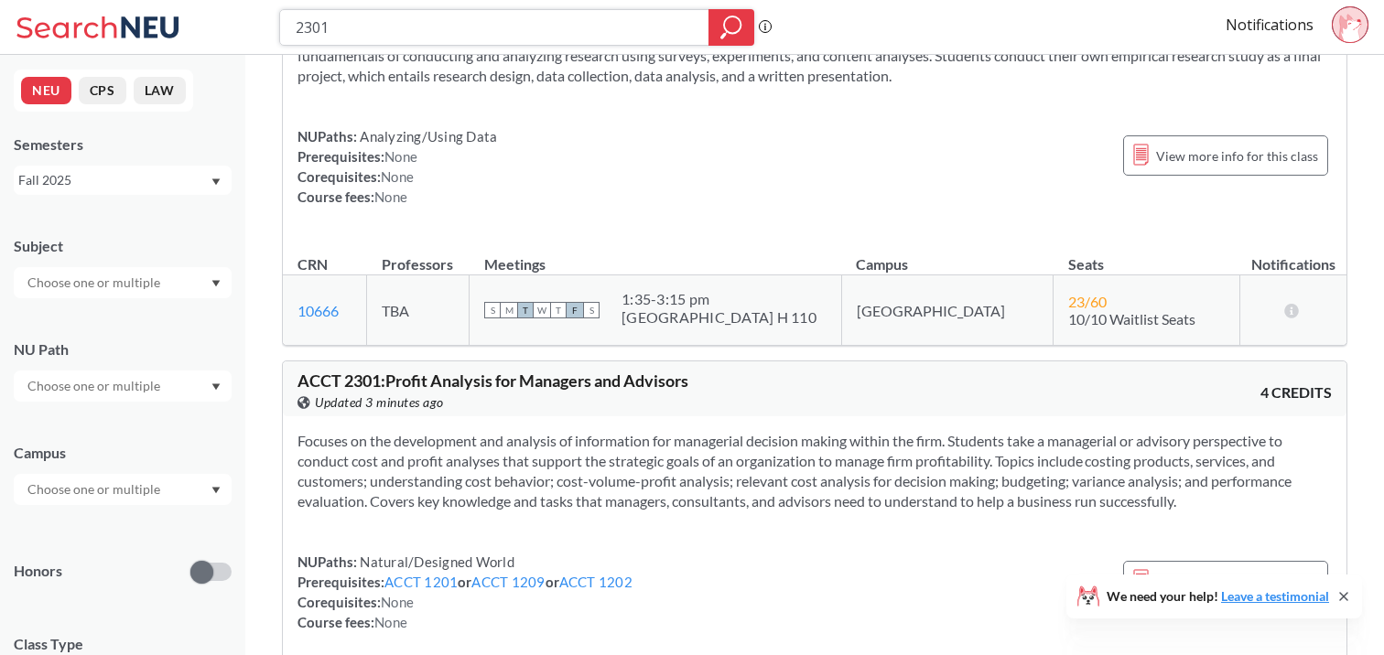
drag, startPoint x: 304, startPoint y: 31, endPoint x: 390, endPoint y: 30, distance: 86.0
click at [390, 30] on input "2301" at bounding box center [495, 27] width 402 height 31
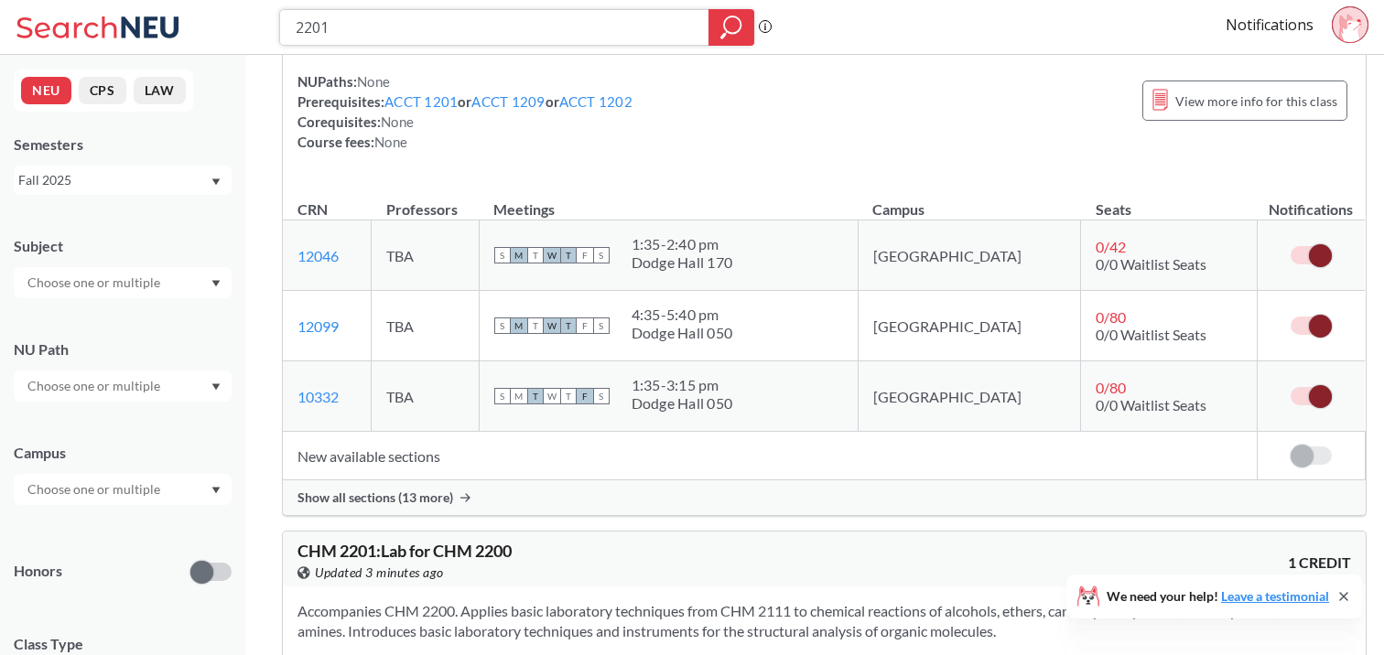
scroll to position [232, 0]
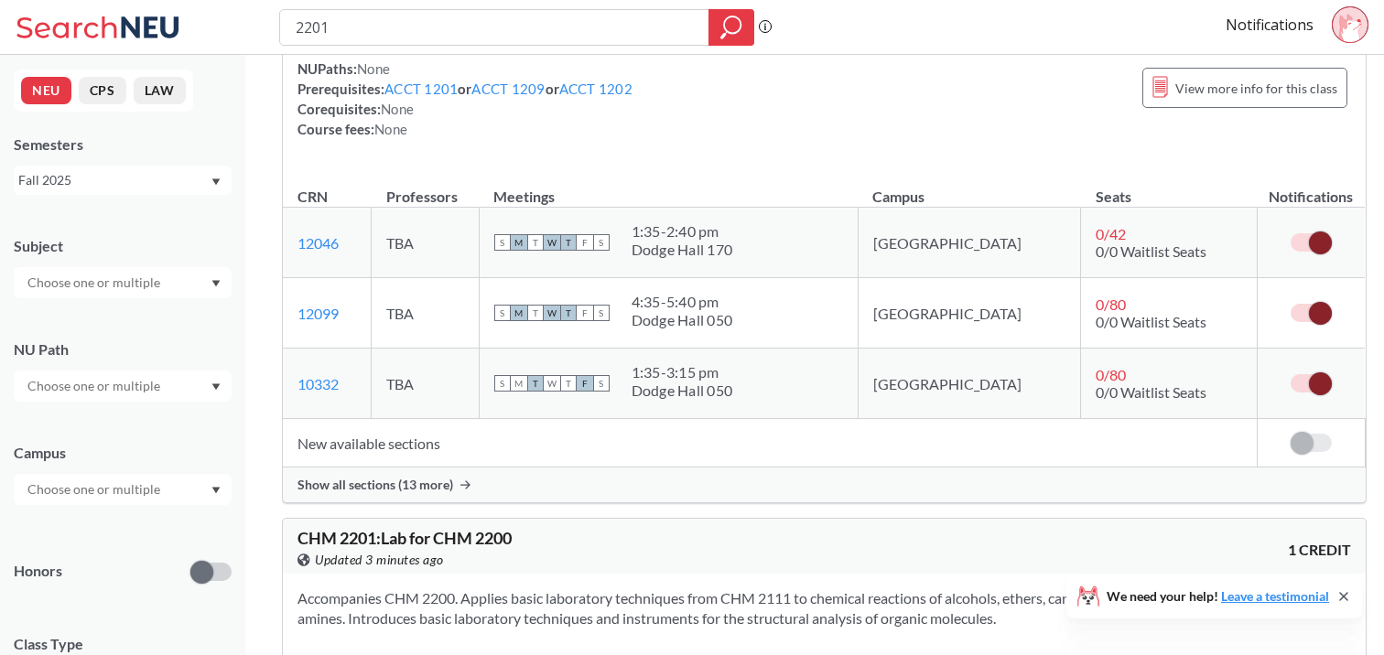
click at [340, 445] on td "New available sections" at bounding box center [770, 443] width 974 height 49
click at [361, 489] on span "Show all sections (13 more)" at bounding box center [375, 485] width 156 height 16
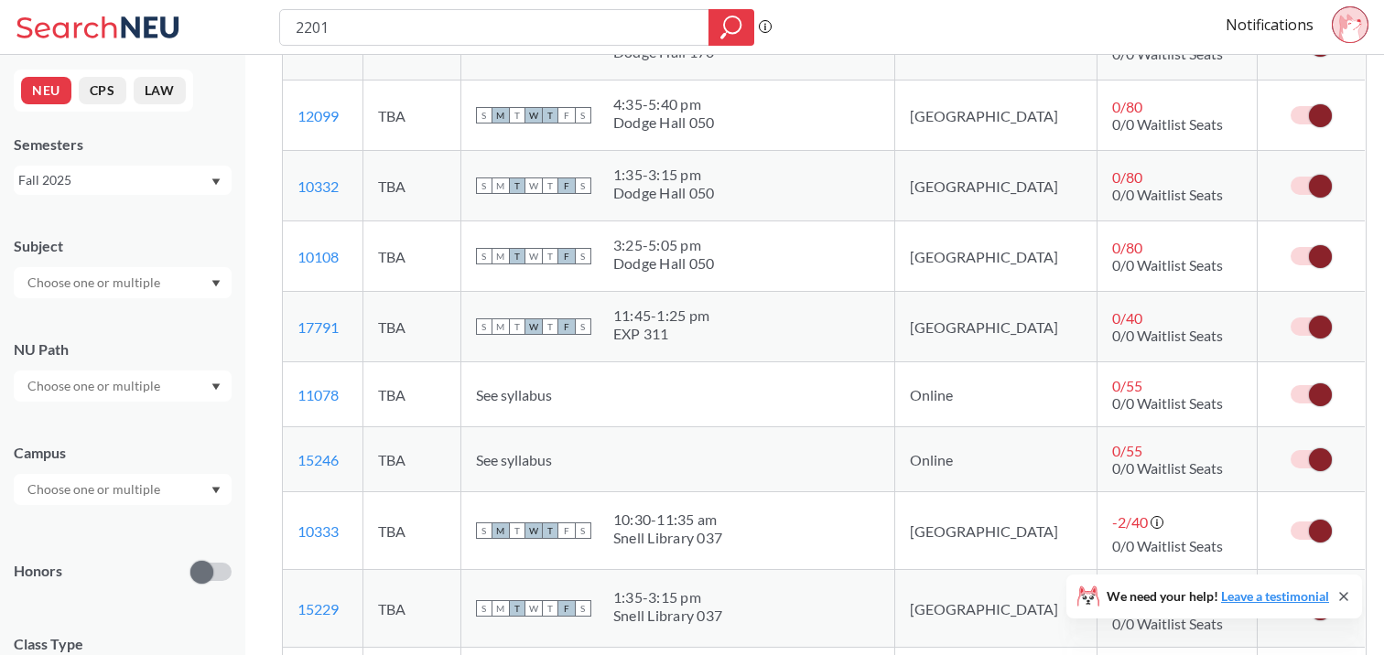
scroll to position [440, 0]
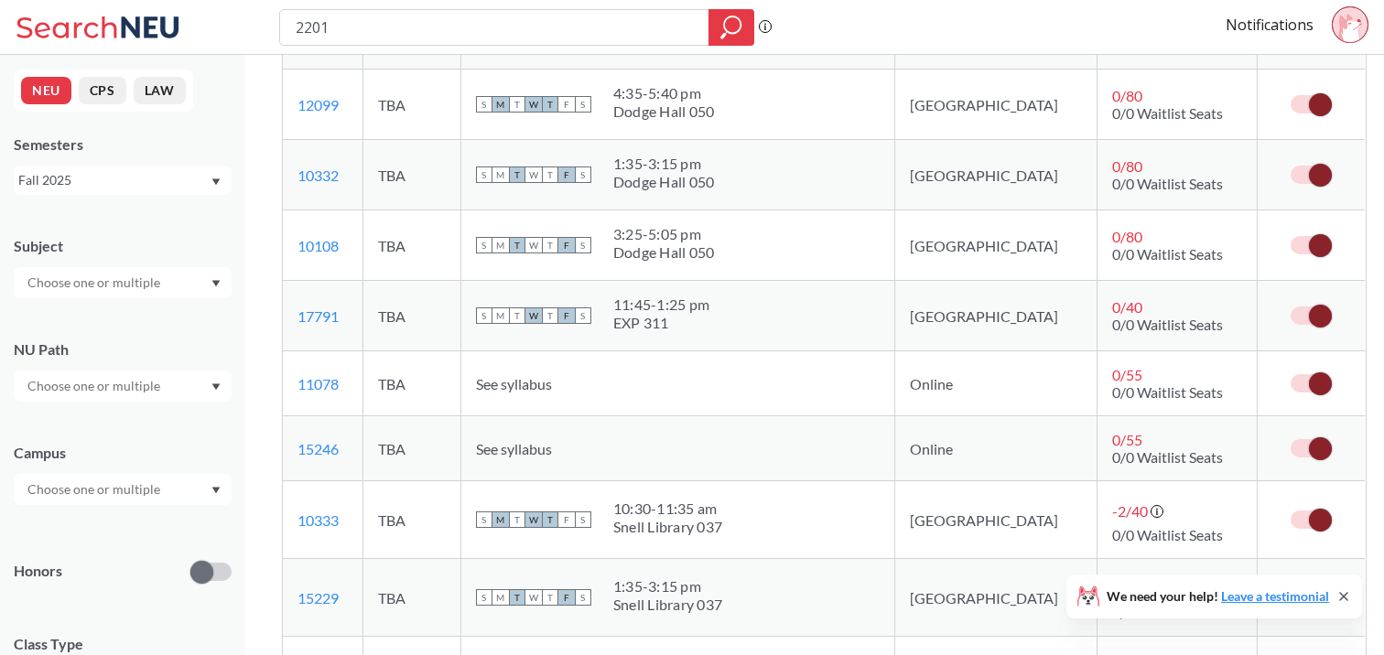
click at [1309, 452] on span at bounding box center [1320, 448] width 23 height 23
click at [1290, 439] on input "checkbox" at bounding box center [1290, 439] width 0 height 0
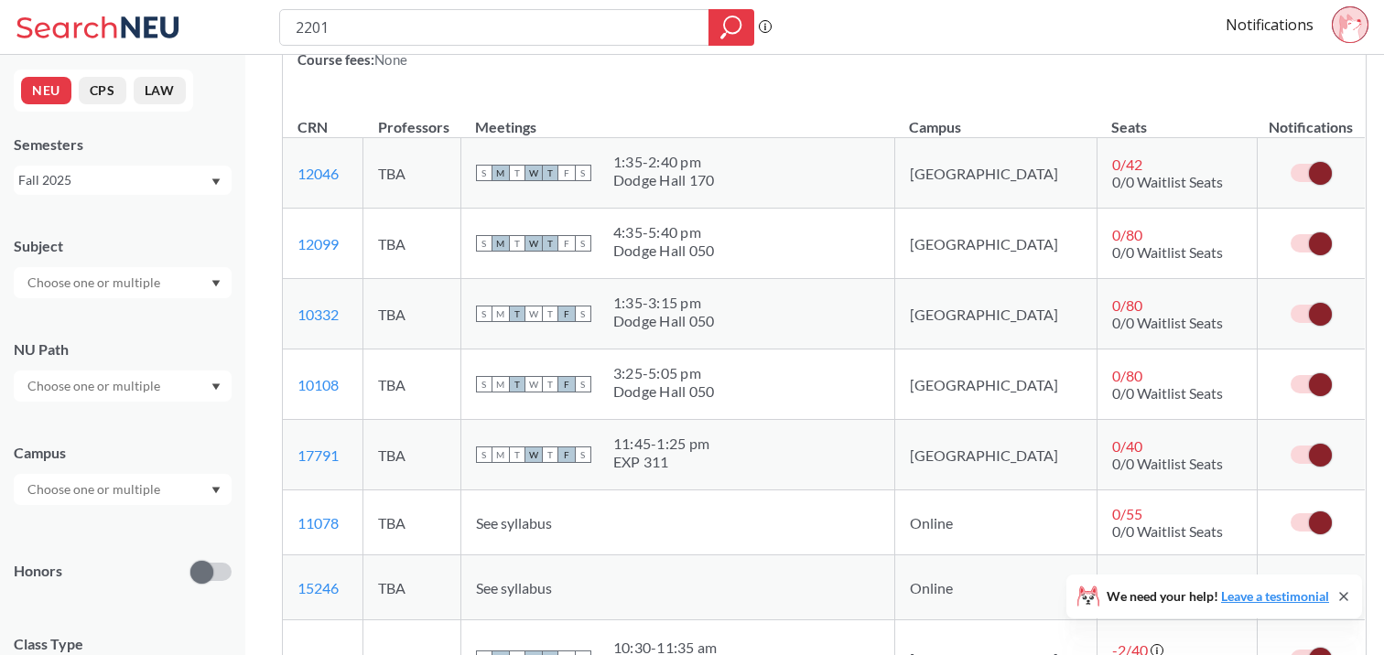
scroll to position [0, 0]
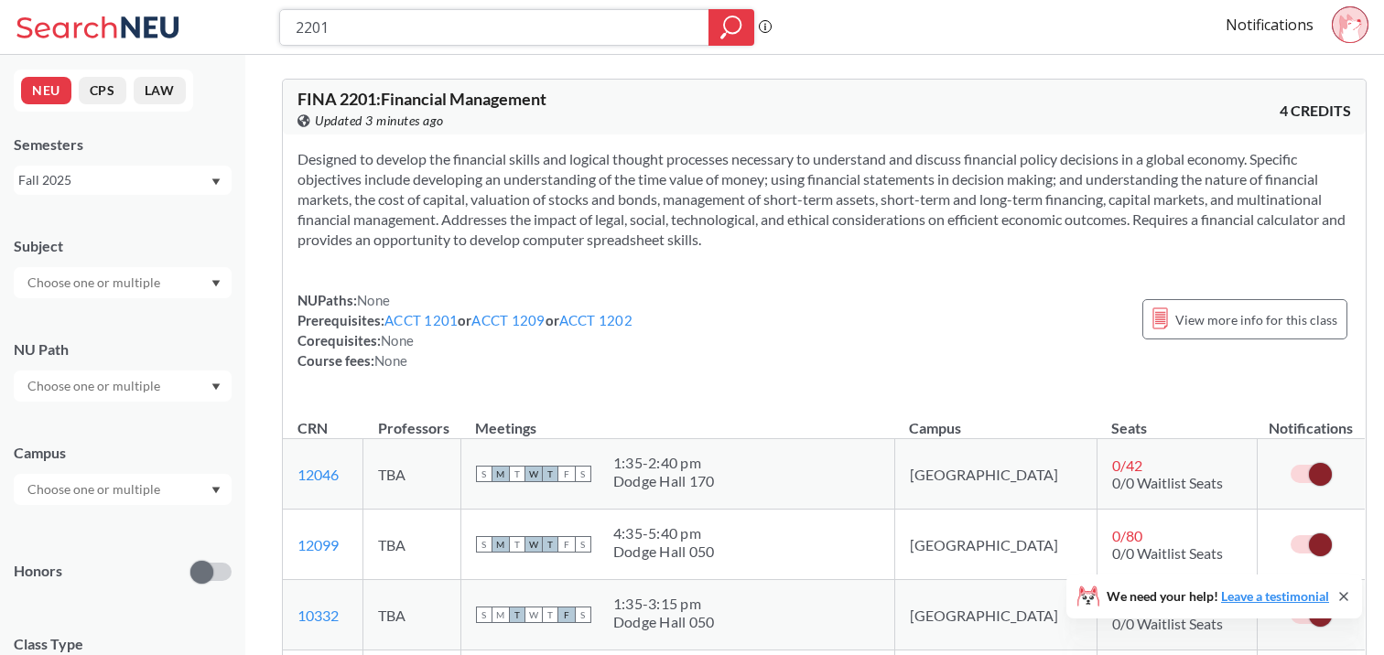
drag, startPoint x: 305, startPoint y: 28, endPoint x: 455, endPoint y: 34, distance: 150.2
click at [455, 34] on input "2201" at bounding box center [495, 27] width 402 height 31
type input "2301"
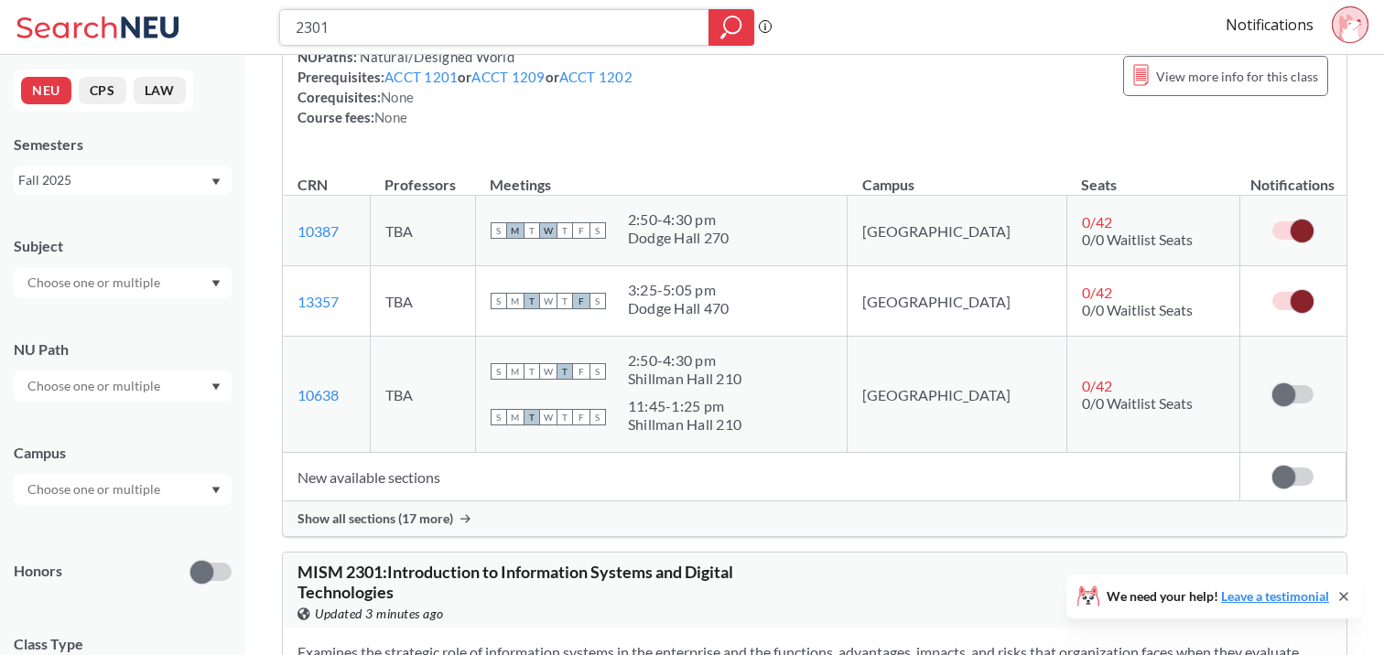
scroll to position [1825, 0]
click at [355, 516] on span "Show all sections (17 more)" at bounding box center [375, 518] width 156 height 16
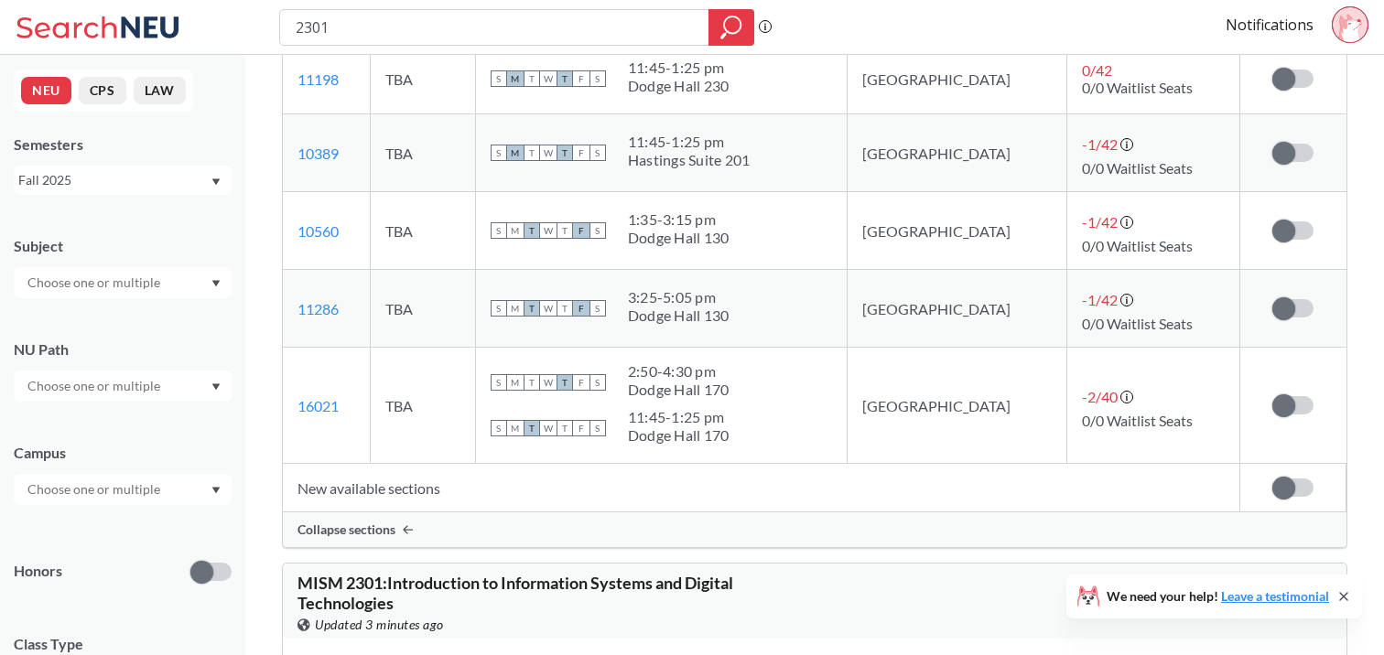
scroll to position [3114, 0]
click at [1287, 405] on span at bounding box center [1283, 405] width 23 height 23
click at [1272, 395] on input "checkbox" at bounding box center [1272, 395] width 0 height 0
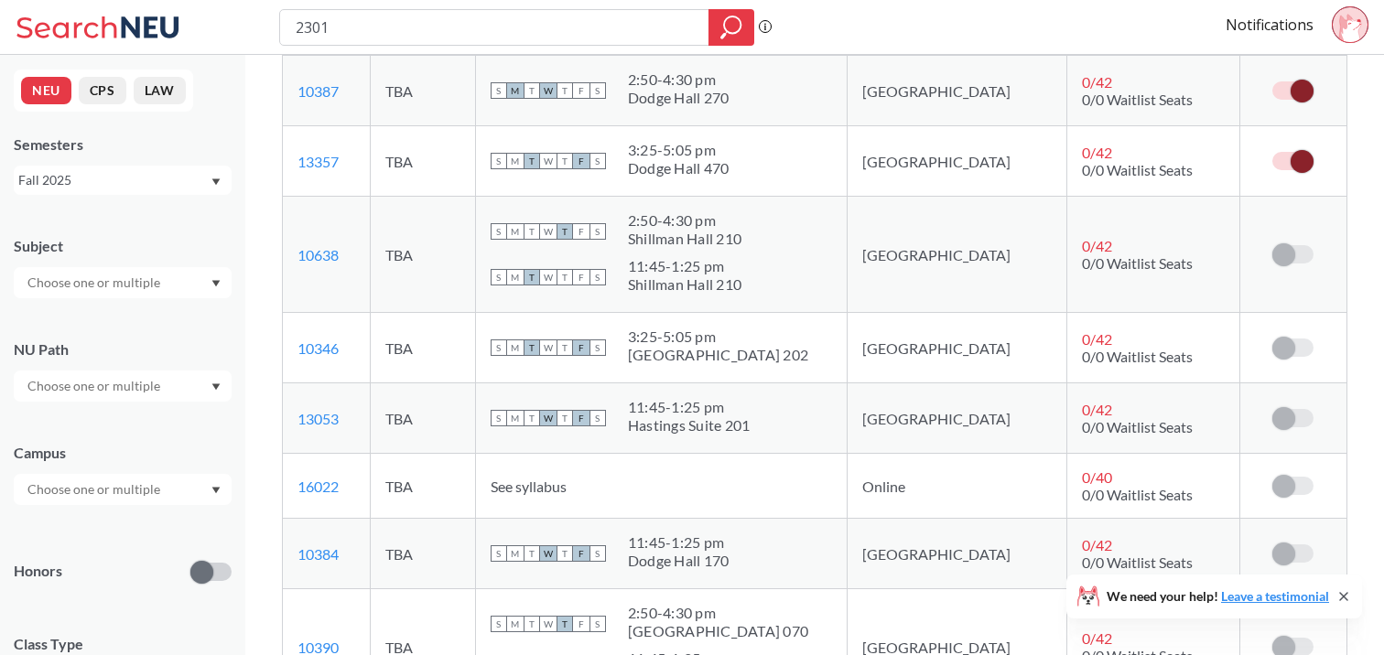
scroll to position [1847, 0]
